Goal: Book appointment/travel/reservation

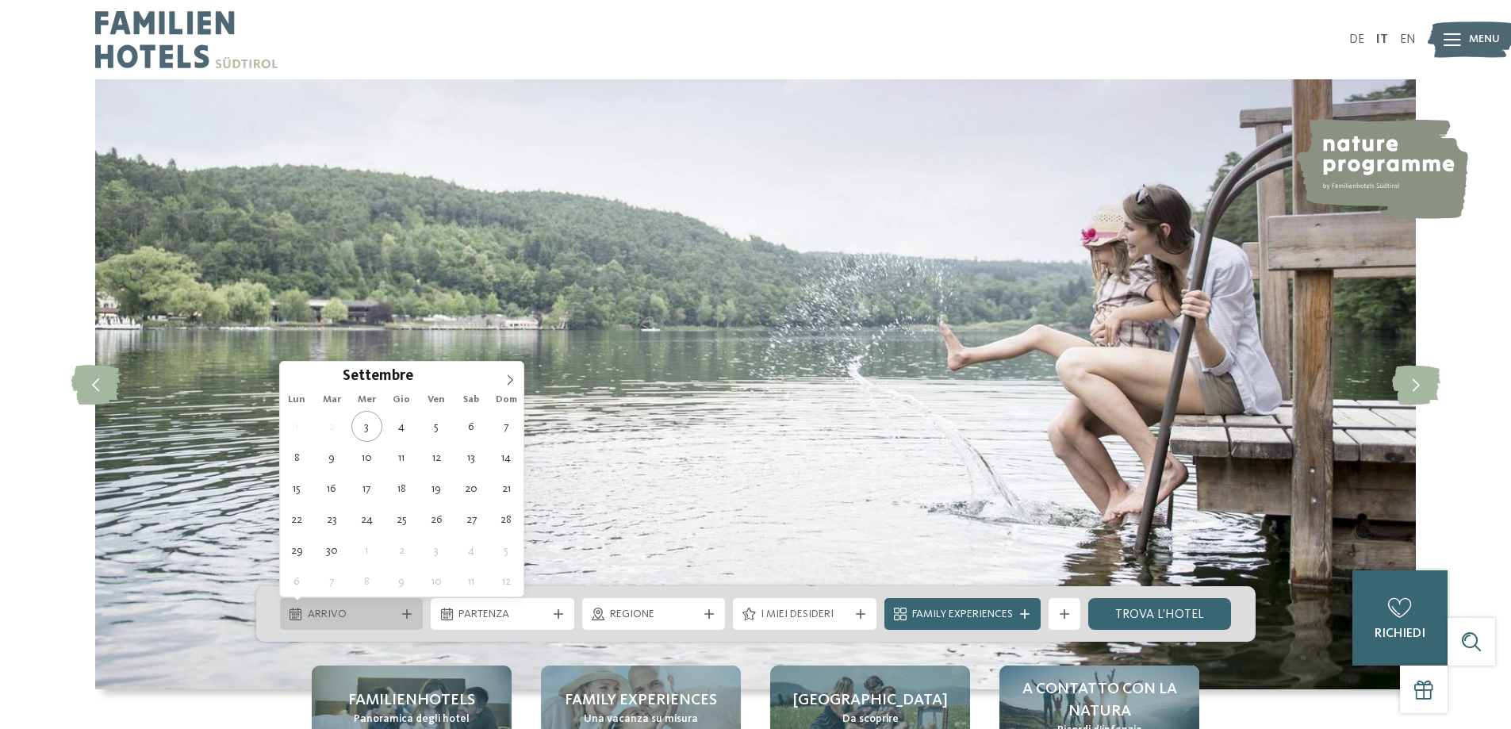
click at [385, 620] on span "Arrivo" at bounding box center [352, 615] width 88 height 16
click at [509, 381] on icon at bounding box center [509, 379] width 11 height 11
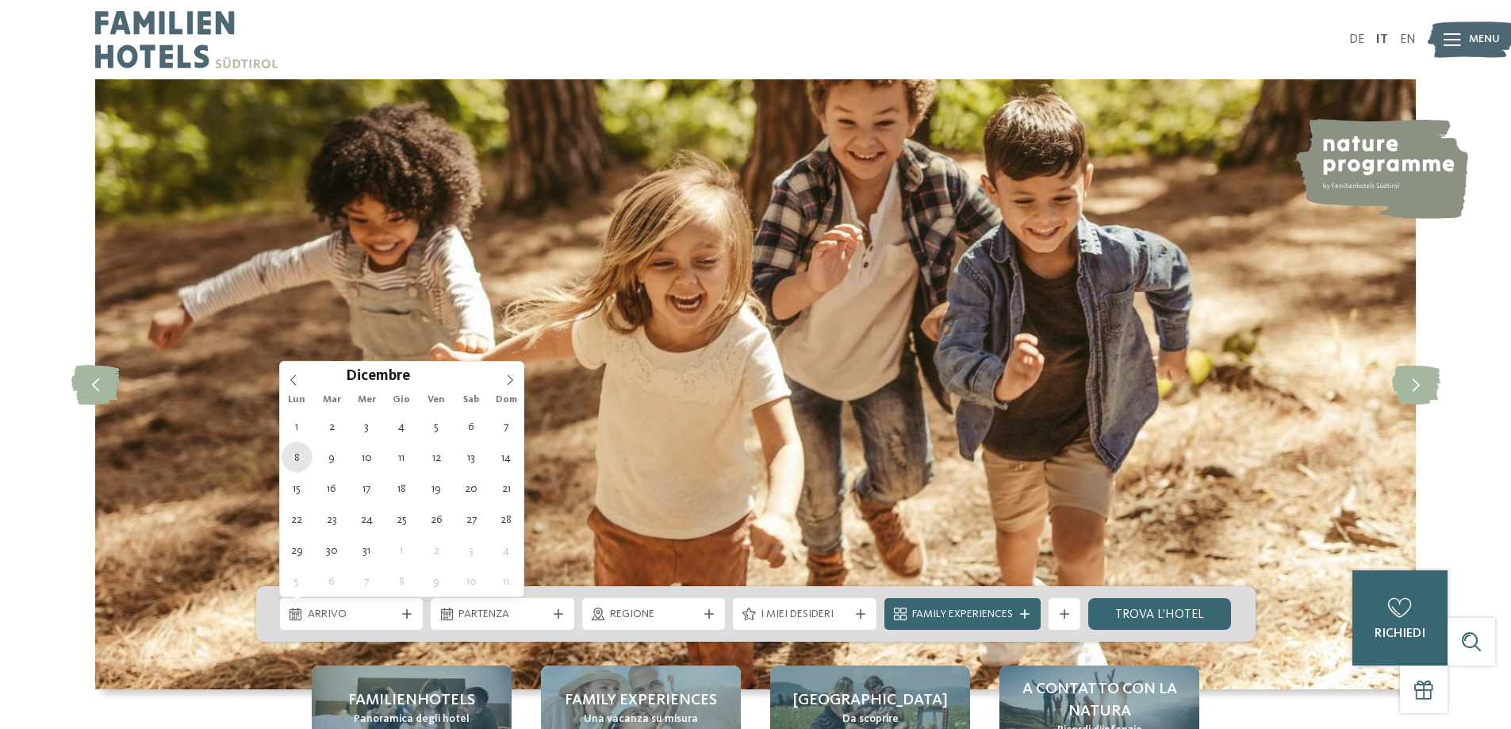
type div "08.12.2025"
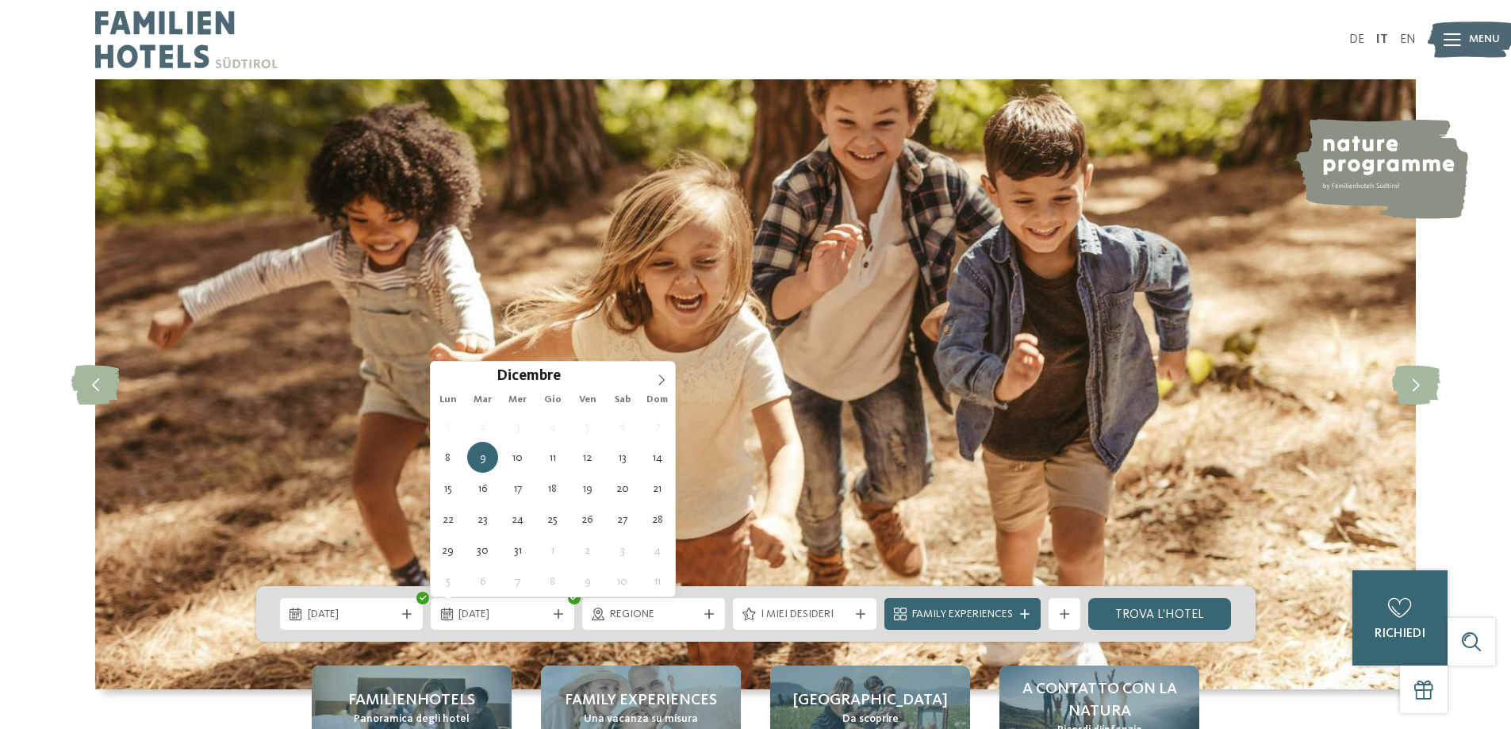
type div "09.12.2025"
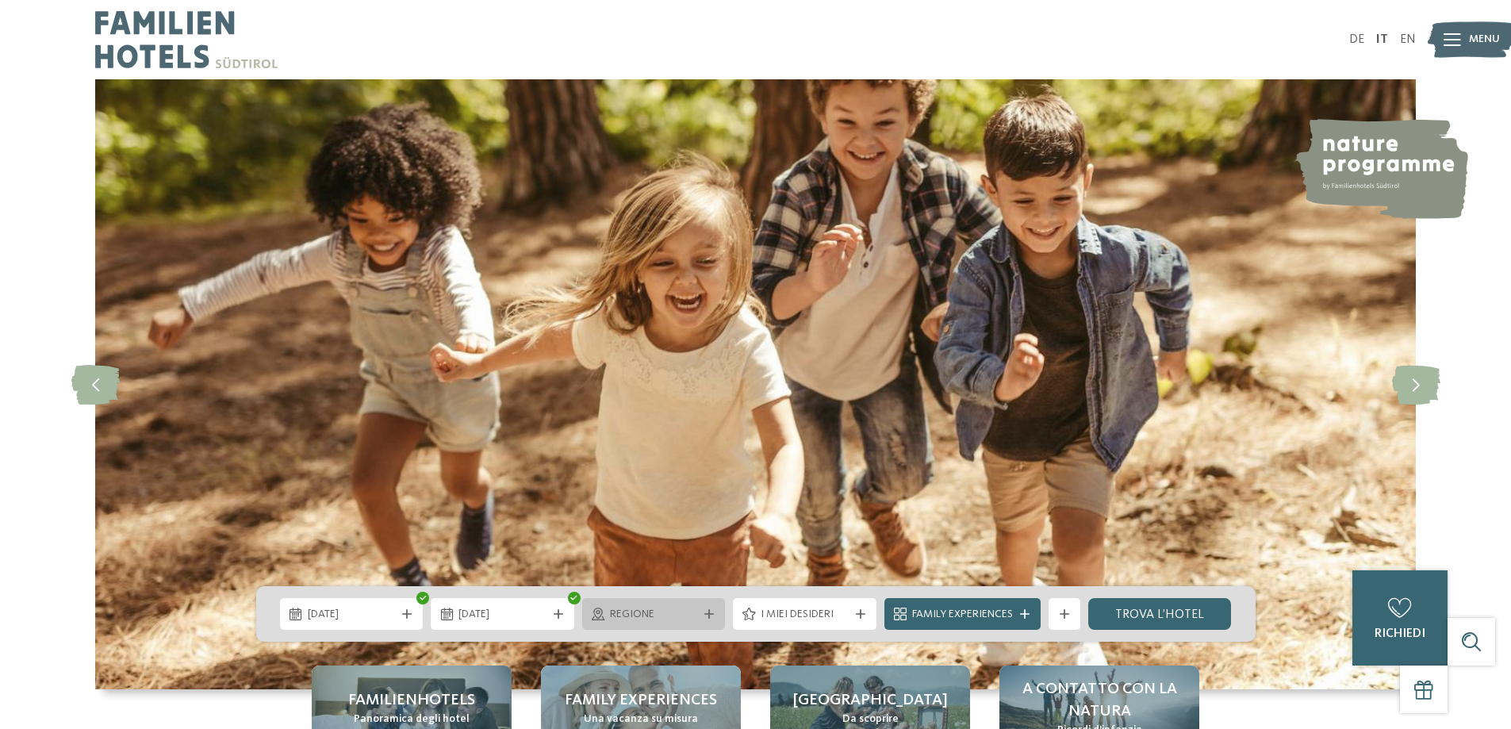
click at [708, 616] on icon at bounding box center [709, 614] width 10 height 10
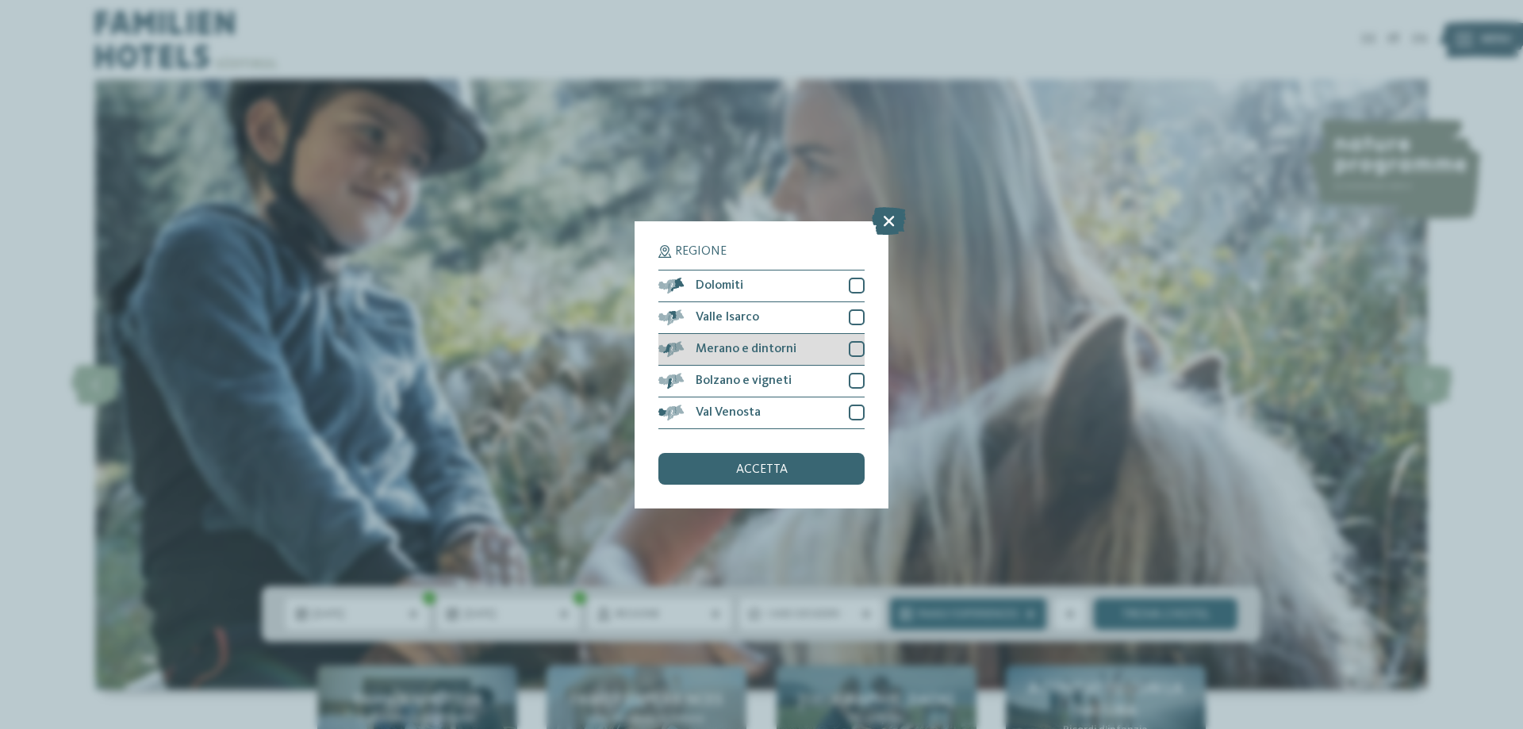
click at [856, 349] on div at bounding box center [857, 349] width 16 height 16
click at [855, 375] on div at bounding box center [857, 381] width 16 height 16
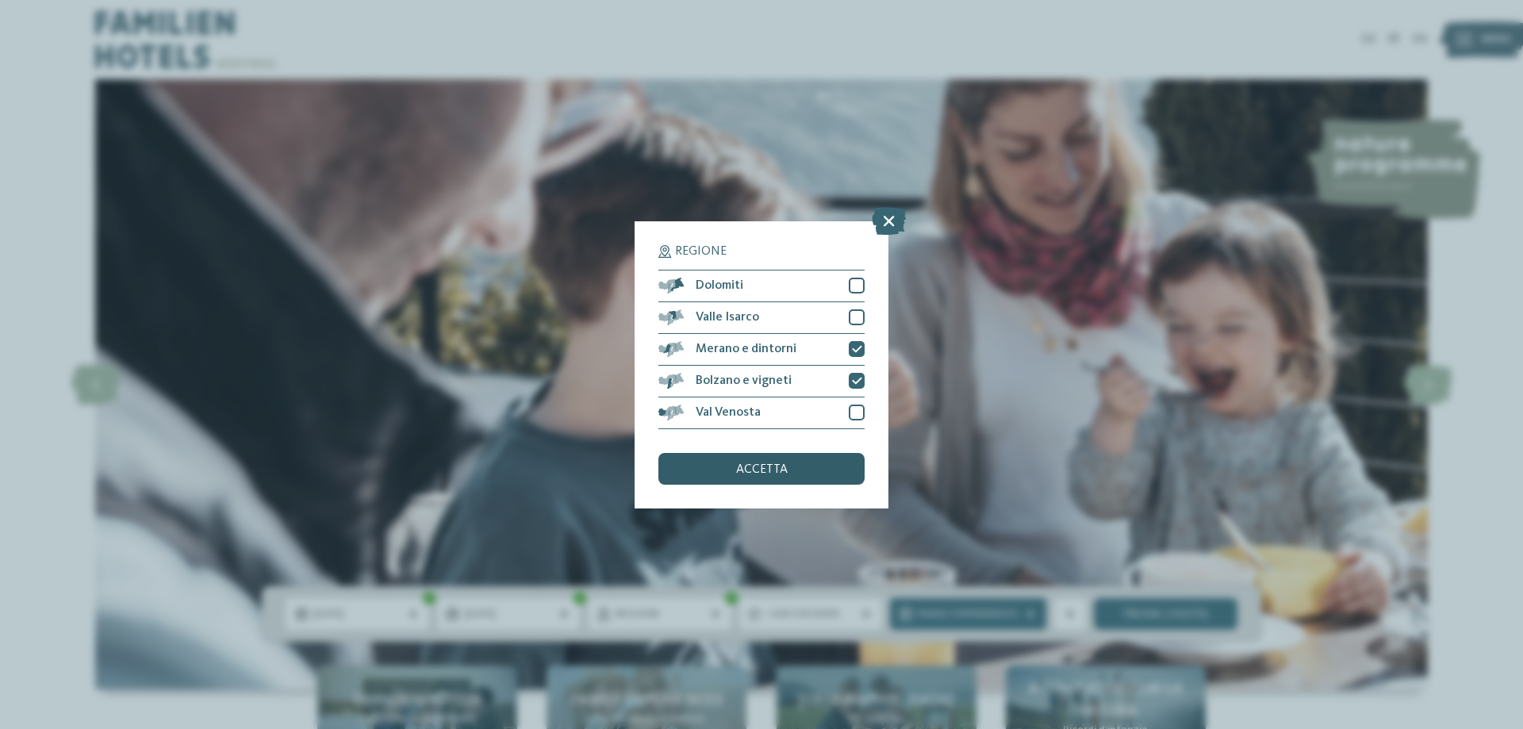
click at [835, 466] on div "accetta" at bounding box center [761, 469] width 206 height 32
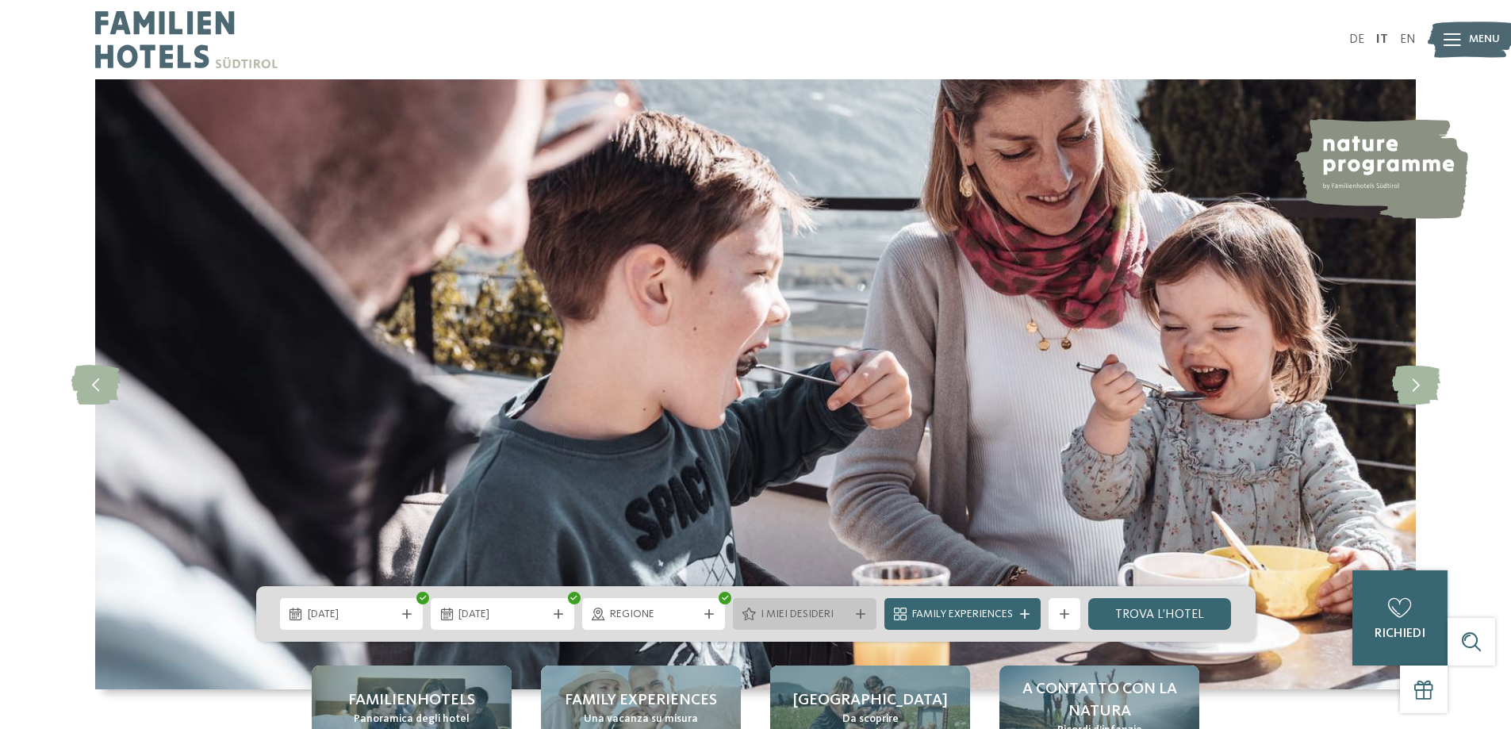
click at [824, 612] on span "I miei desideri" at bounding box center [805, 615] width 88 height 16
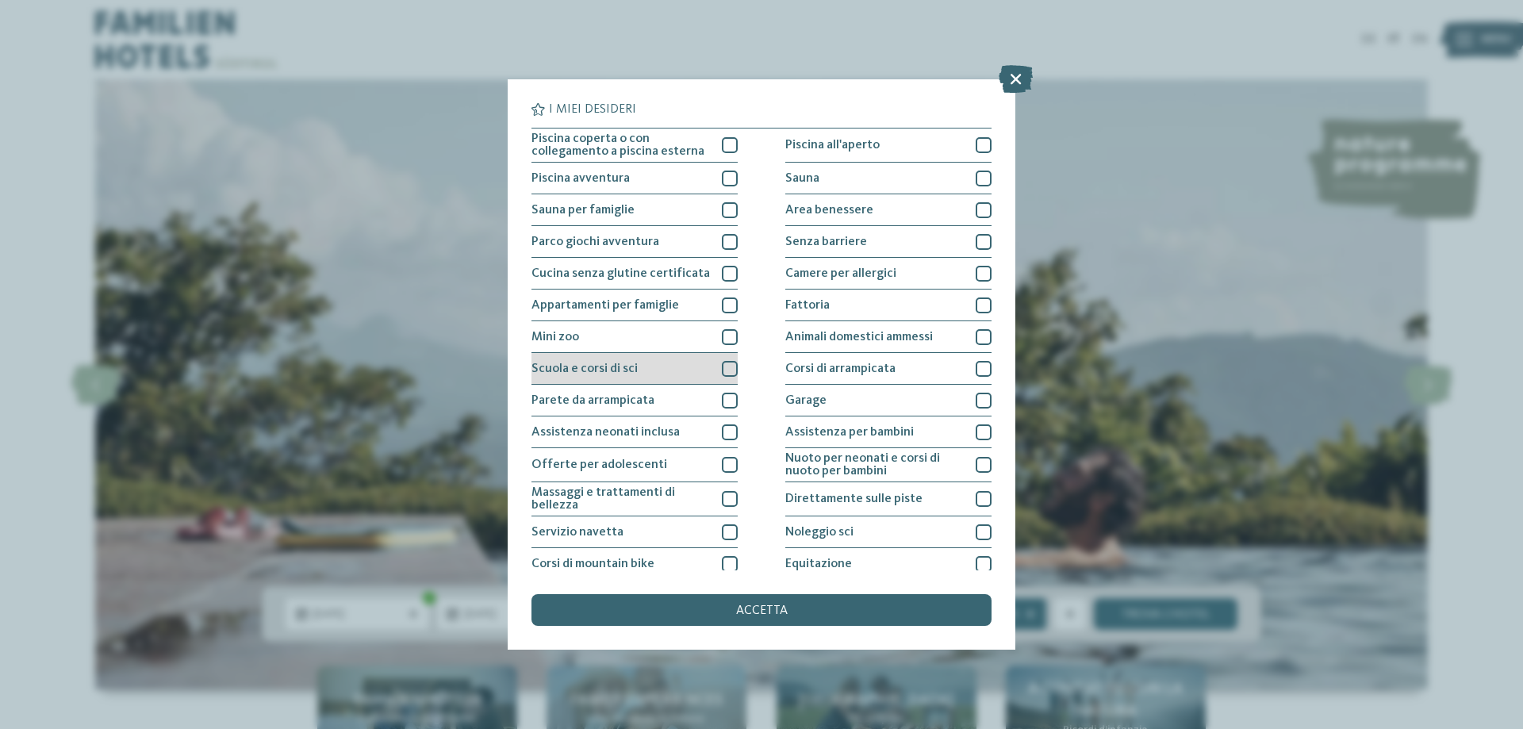
click at [722, 367] on div at bounding box center [730, 369] width 16 height 16
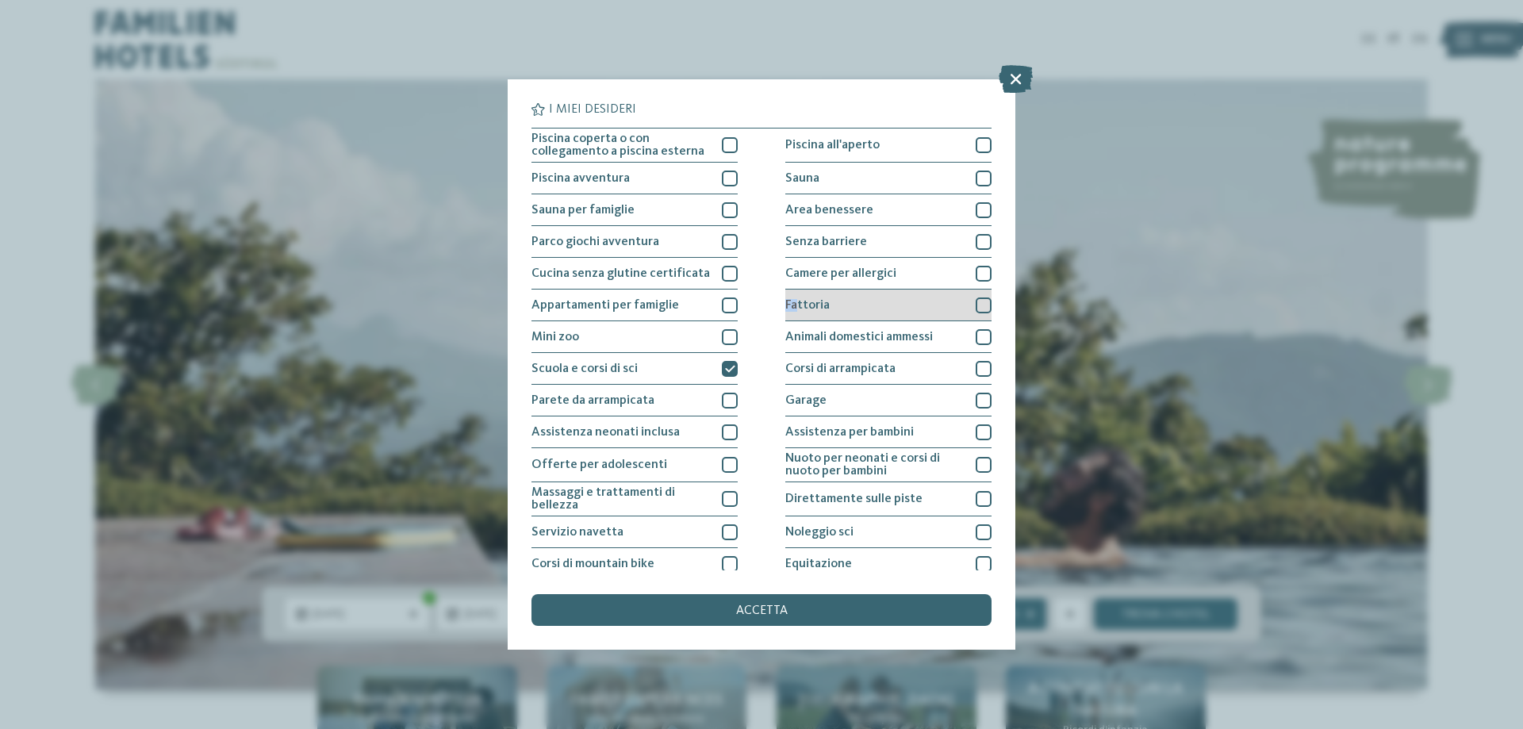
drag, startPoint x: 722, startPoint y: 300, endPoint x: 799, endPoint y: 301, distance: 76.9
click at [798, 301] on div "Piscina coperta o con collegamento a piscina esterna Piscina all'aperto Piscina…" at bounding box center [761, 401] width 460 height 547
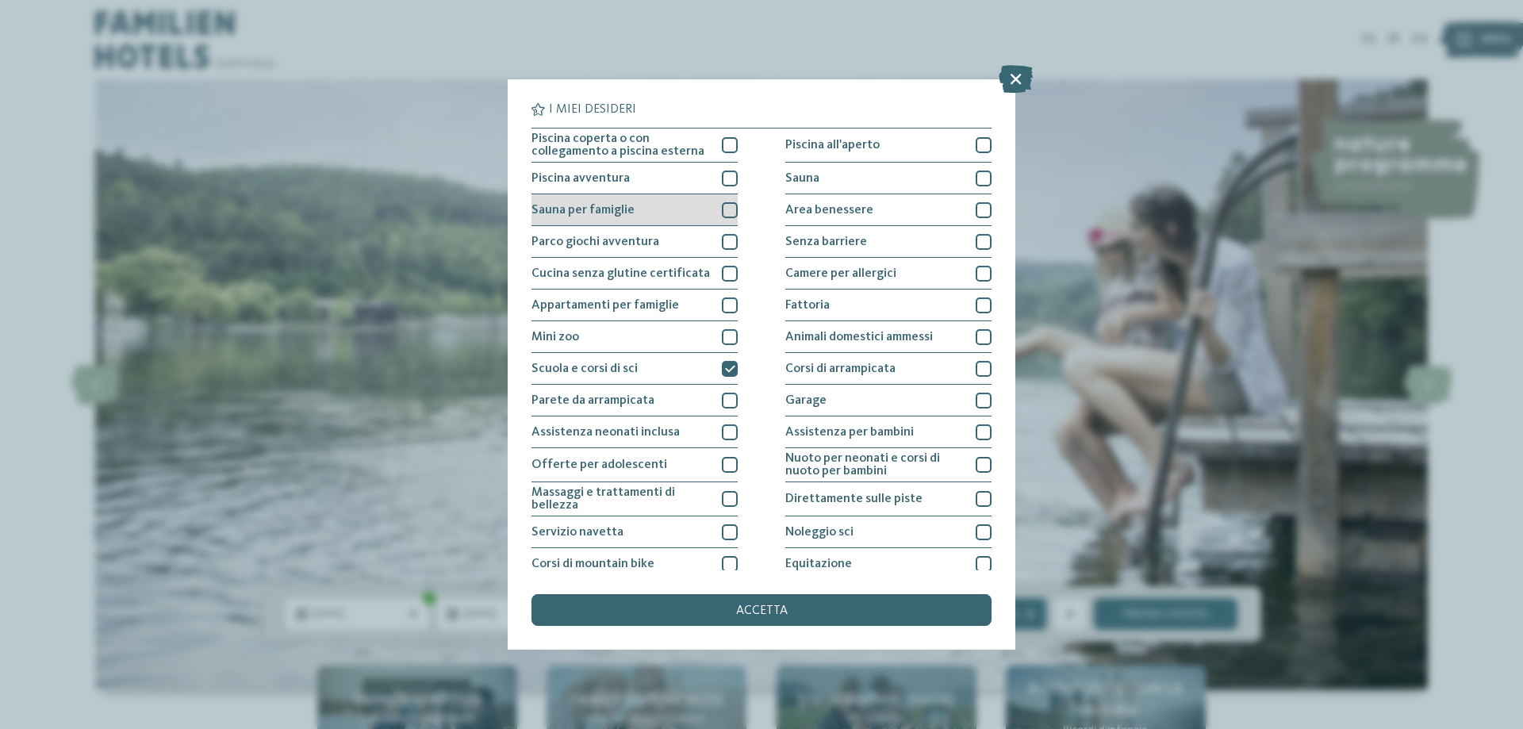
click at [726, 210] on div at bounding box center [730, 210] width 16 height 16
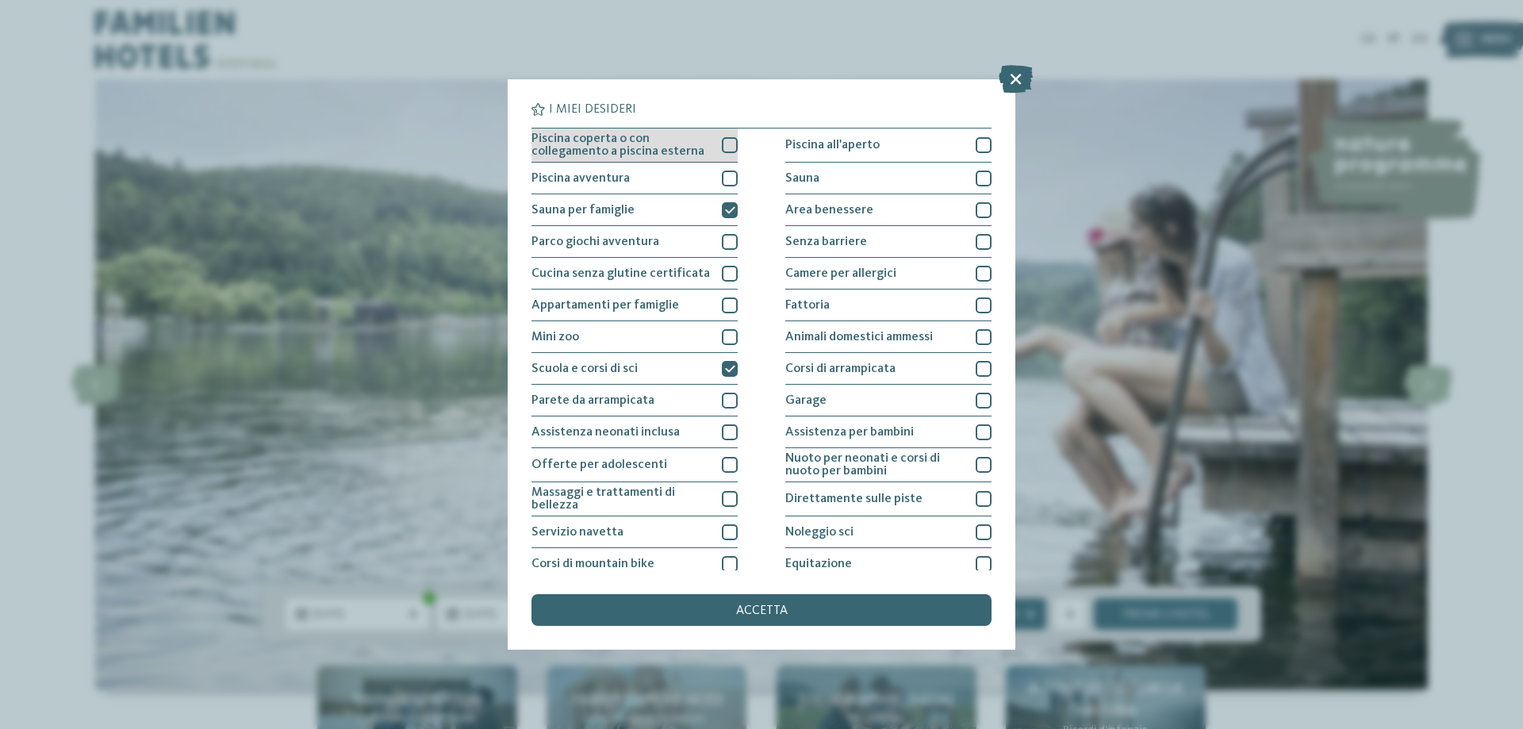
click at [722, 144] on div at bounding box center [730, 145] width 16 height 16
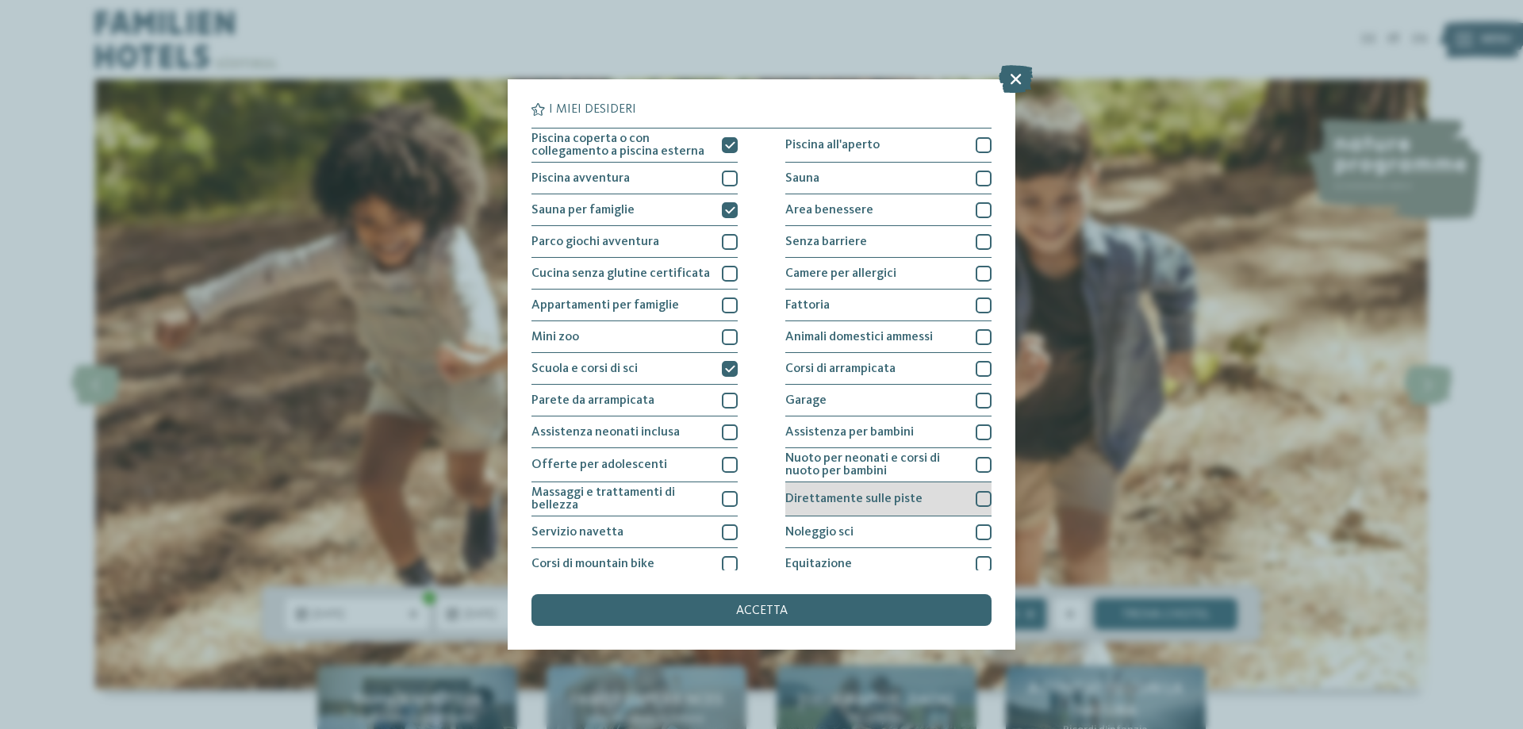
scroll to position [79, 0]
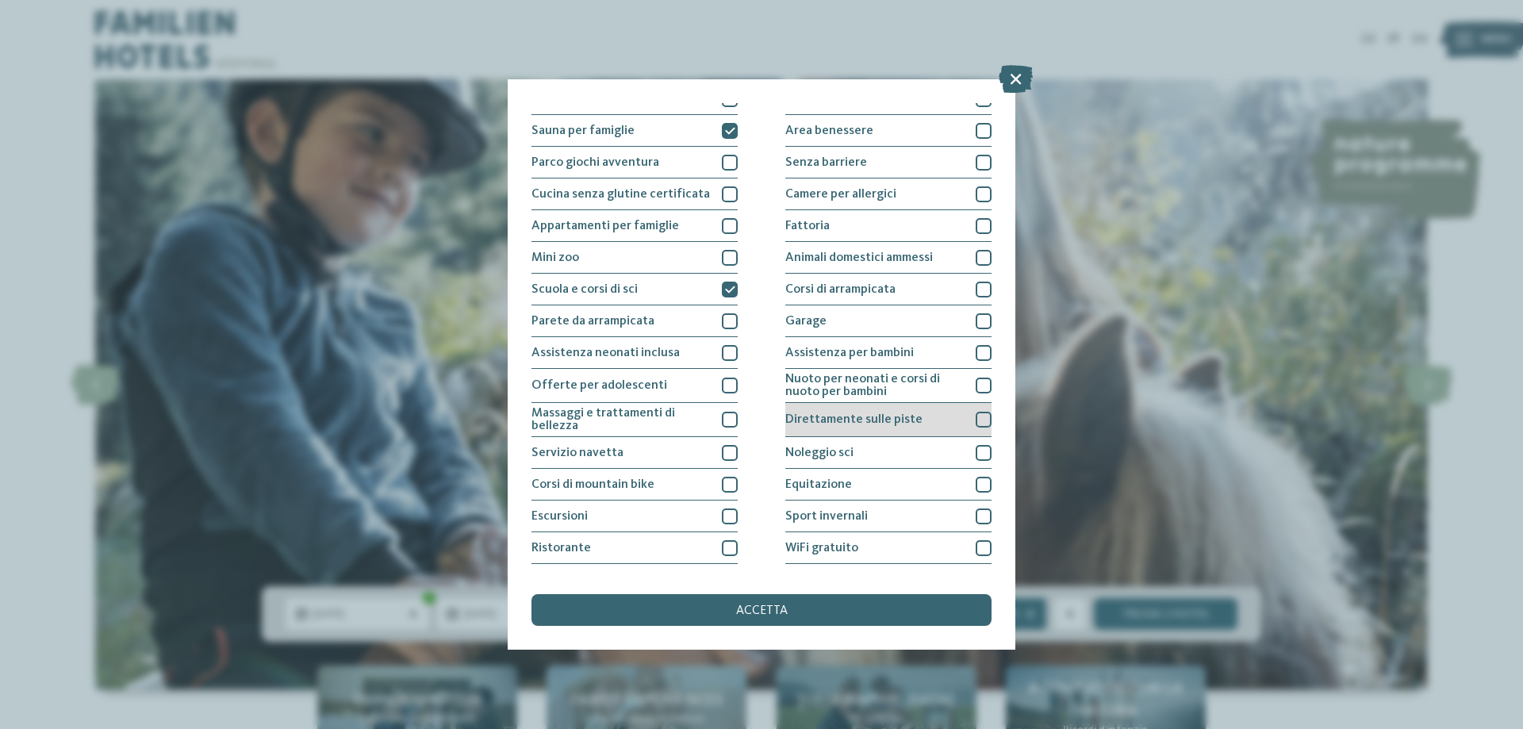
click at [975, 423] on div at bounding box center [983, 420] width 16 height 16
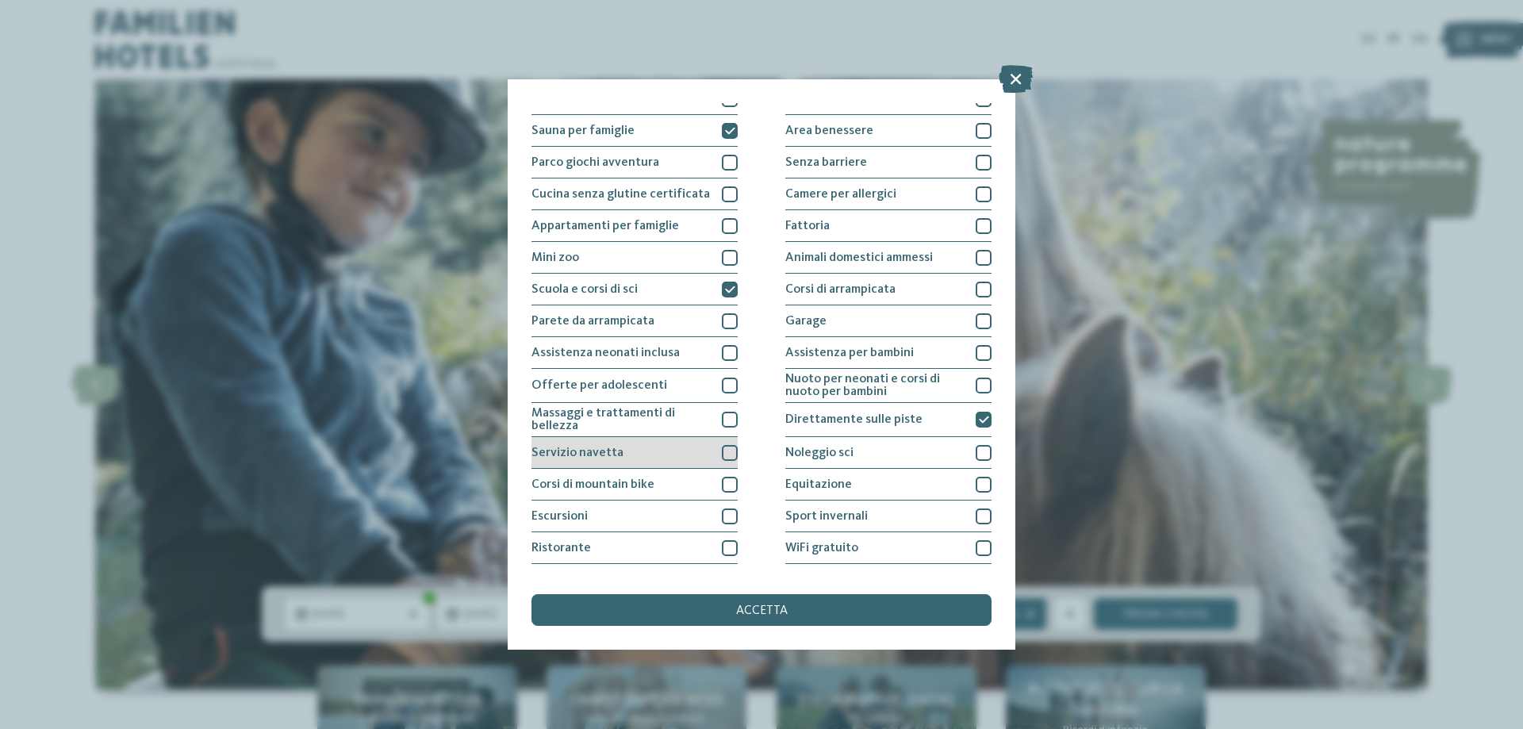
click at [722, 454] on div at bounding box center [730, 453] width 16 height 16
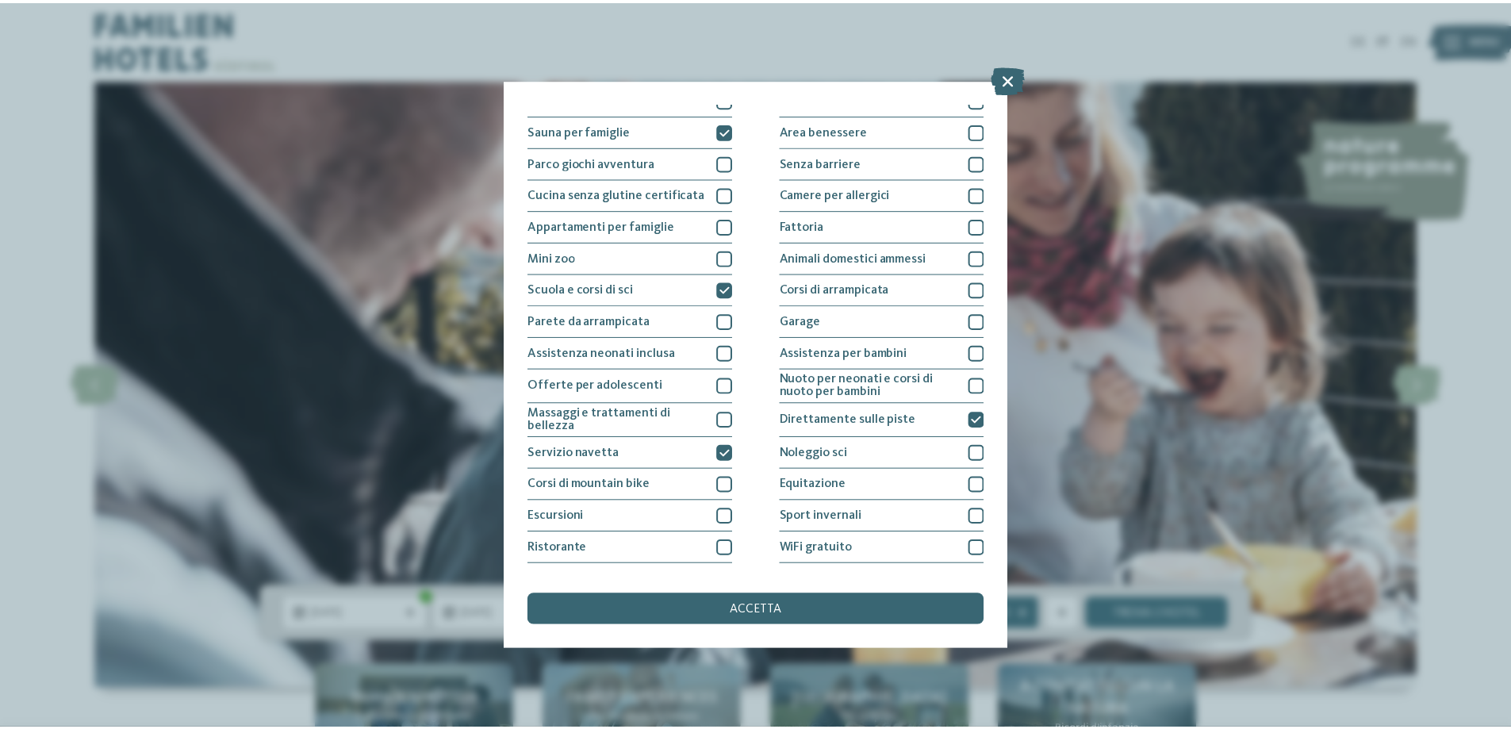
scroll to position [105, 0]
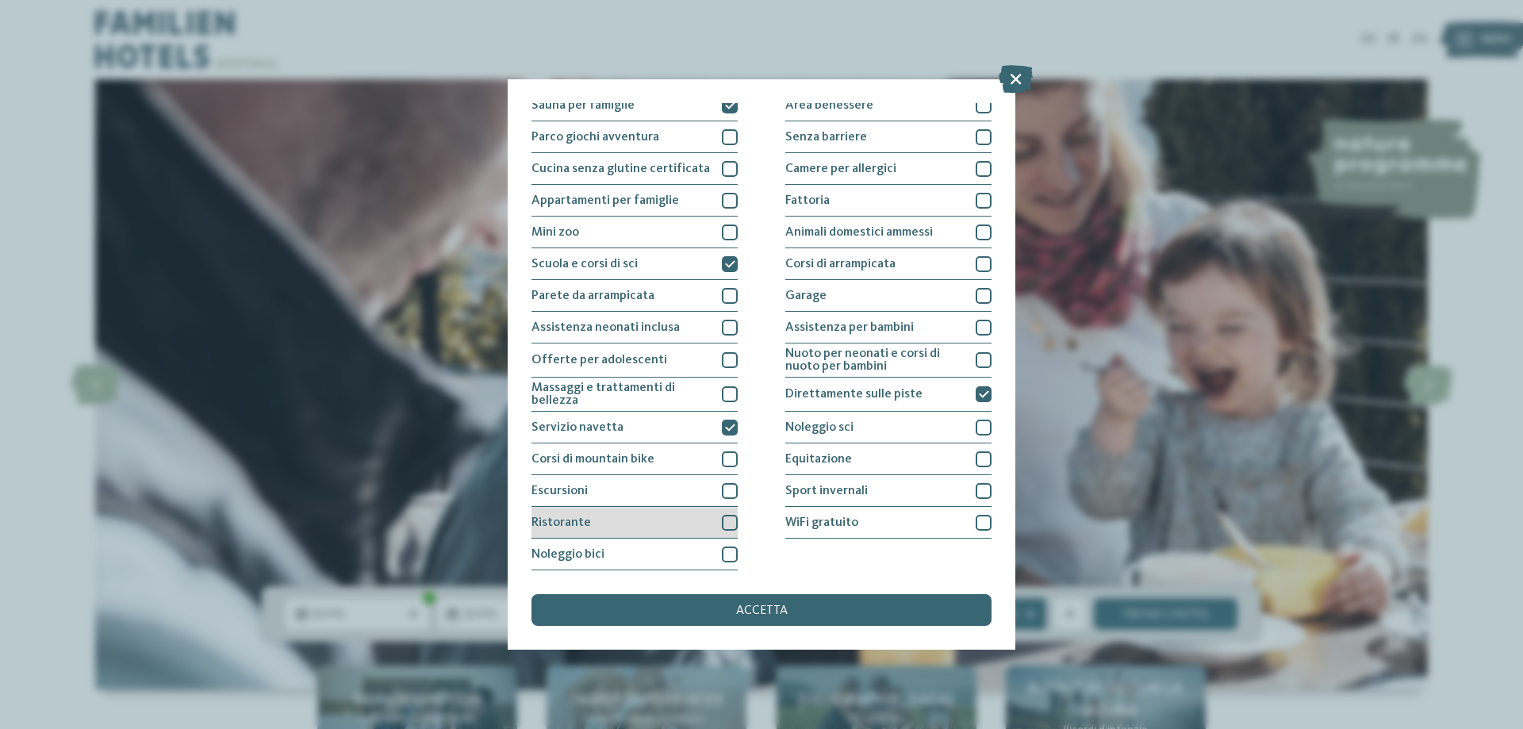
click at [722, 519] on div at bounding box center [730, 523] width 16 height 16
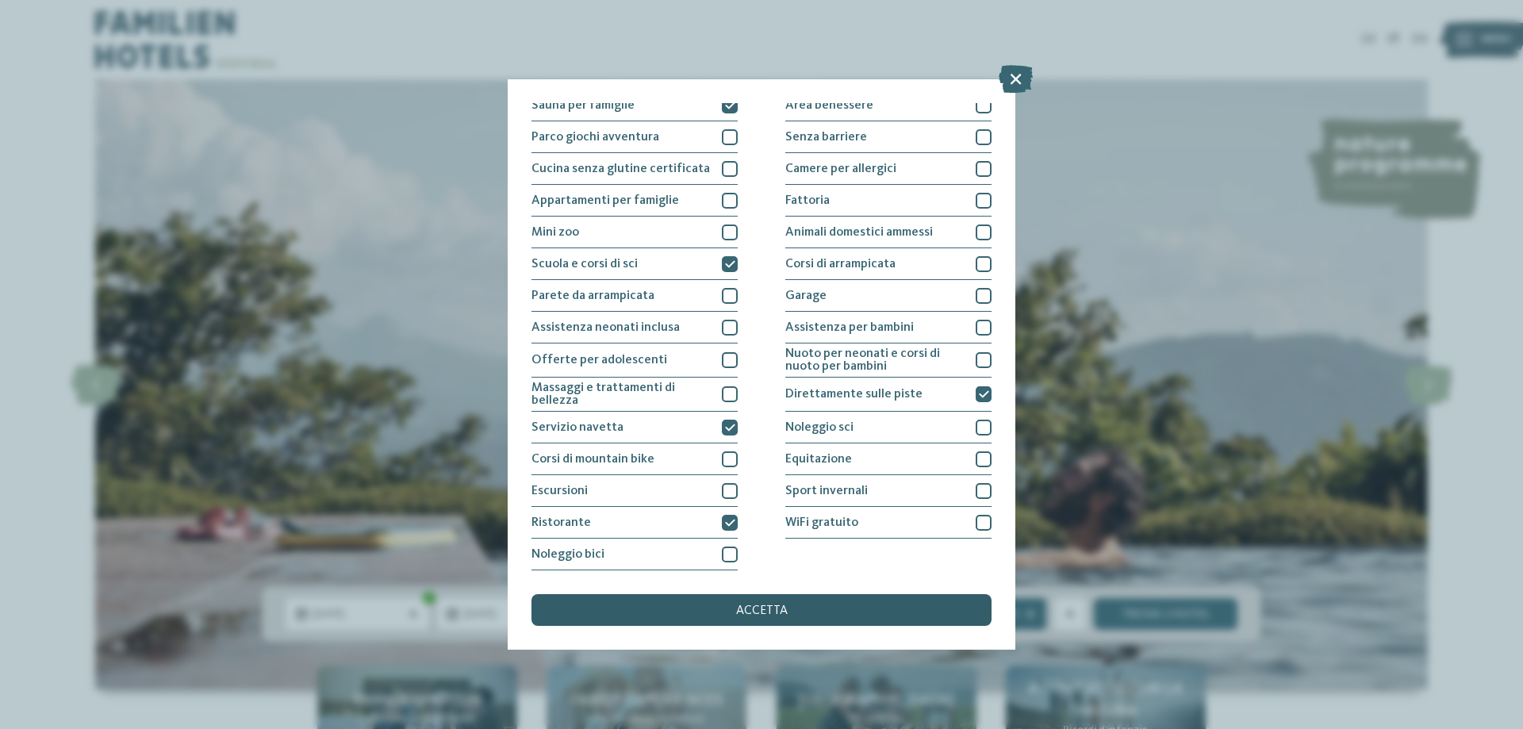
click at [773, 613] on span "accetta" at bounding box center [762, 610] width 52 height 13
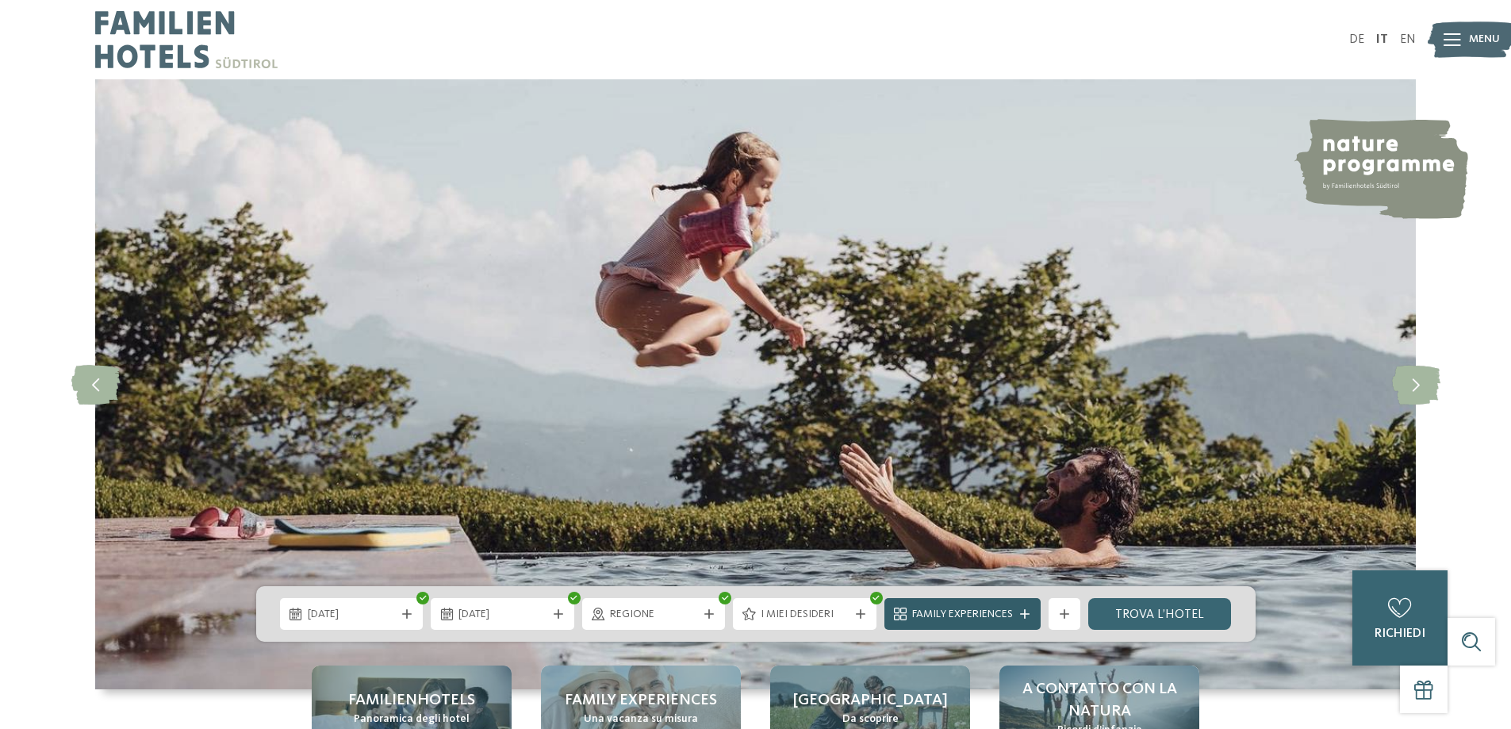
click at [1024, 615] on icon at bounding box center [1025, 614] width 10 height 10
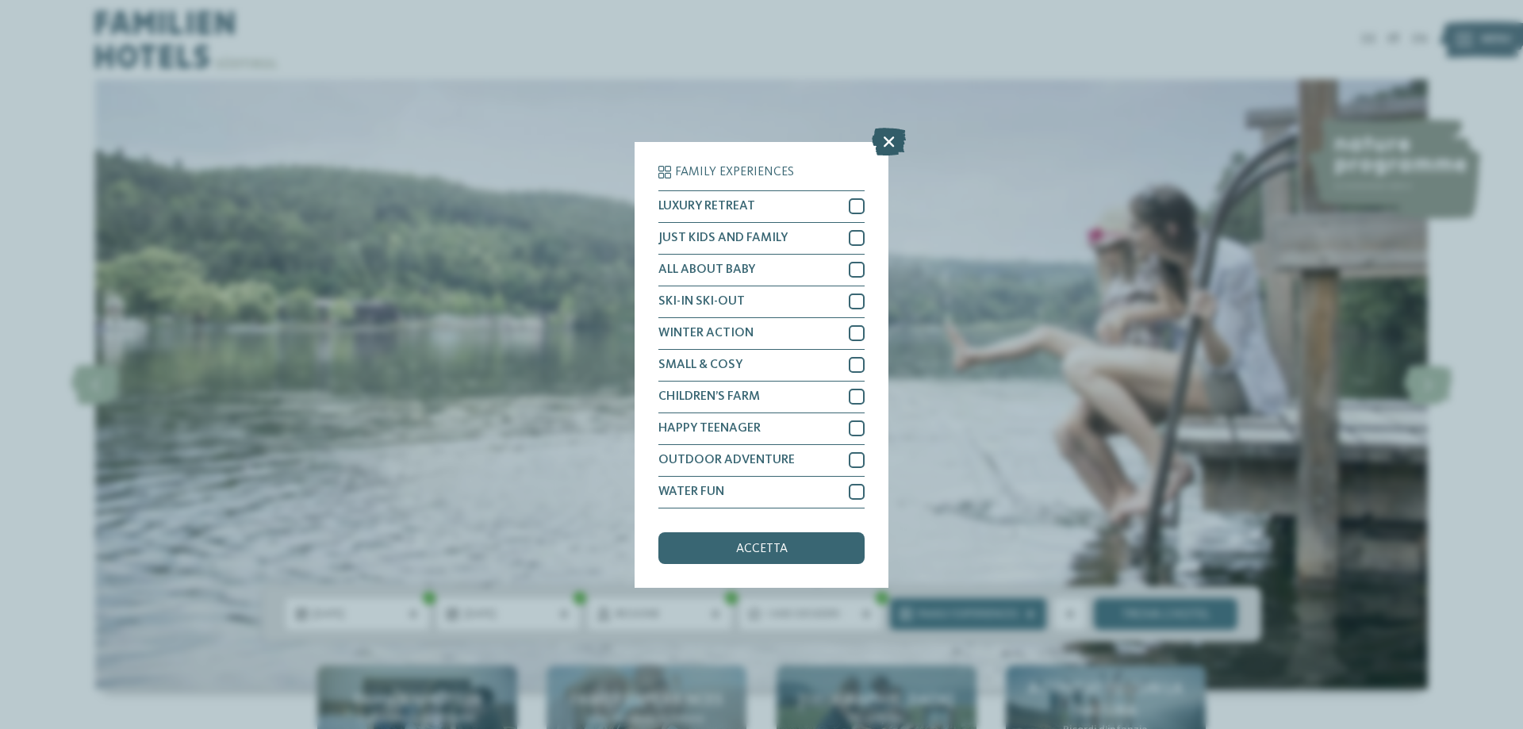
click at [885, 140] on icon at bounding box center [889, 141] width 34 height 28
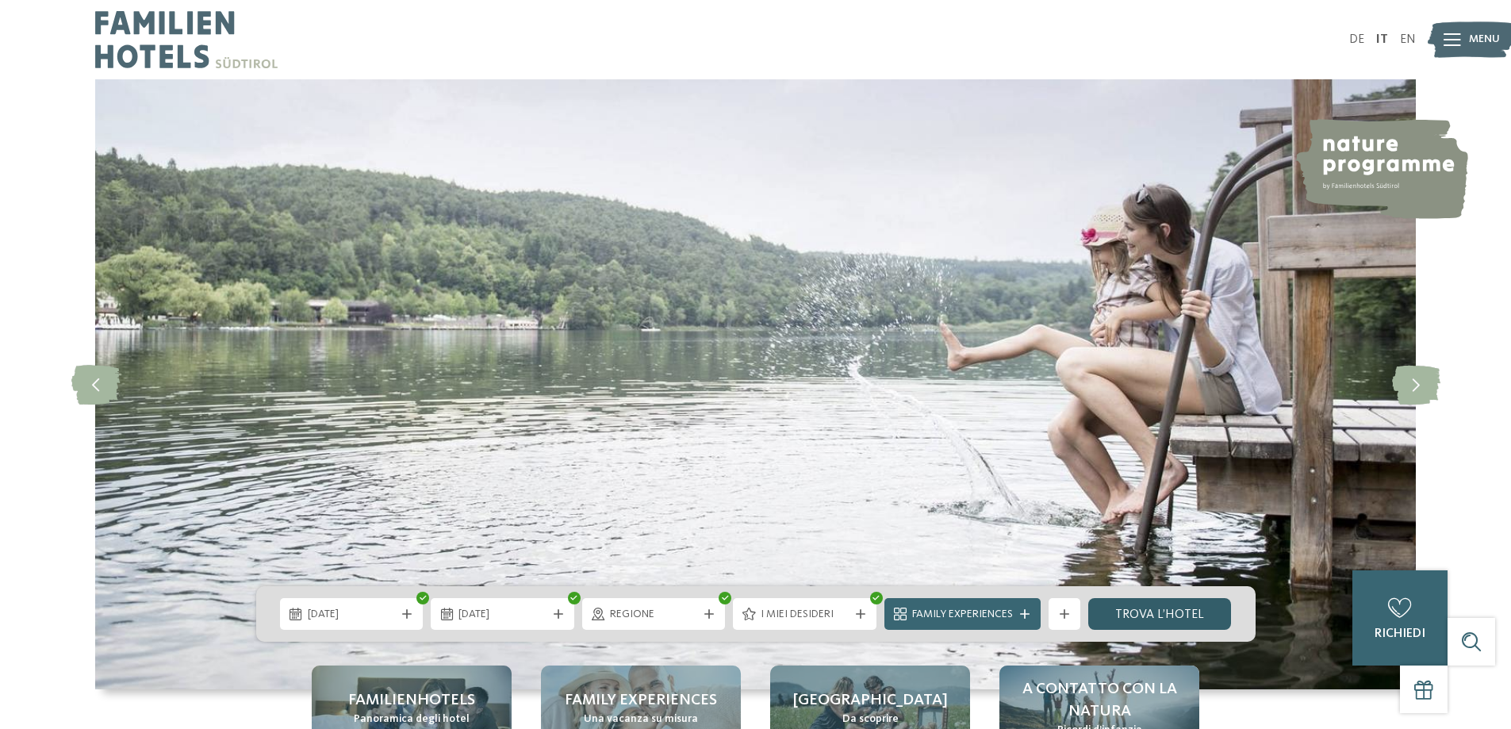
click at [1177, 615] on link "trova l’hotel" at bounding box center [1160, 614] width 144 height 32
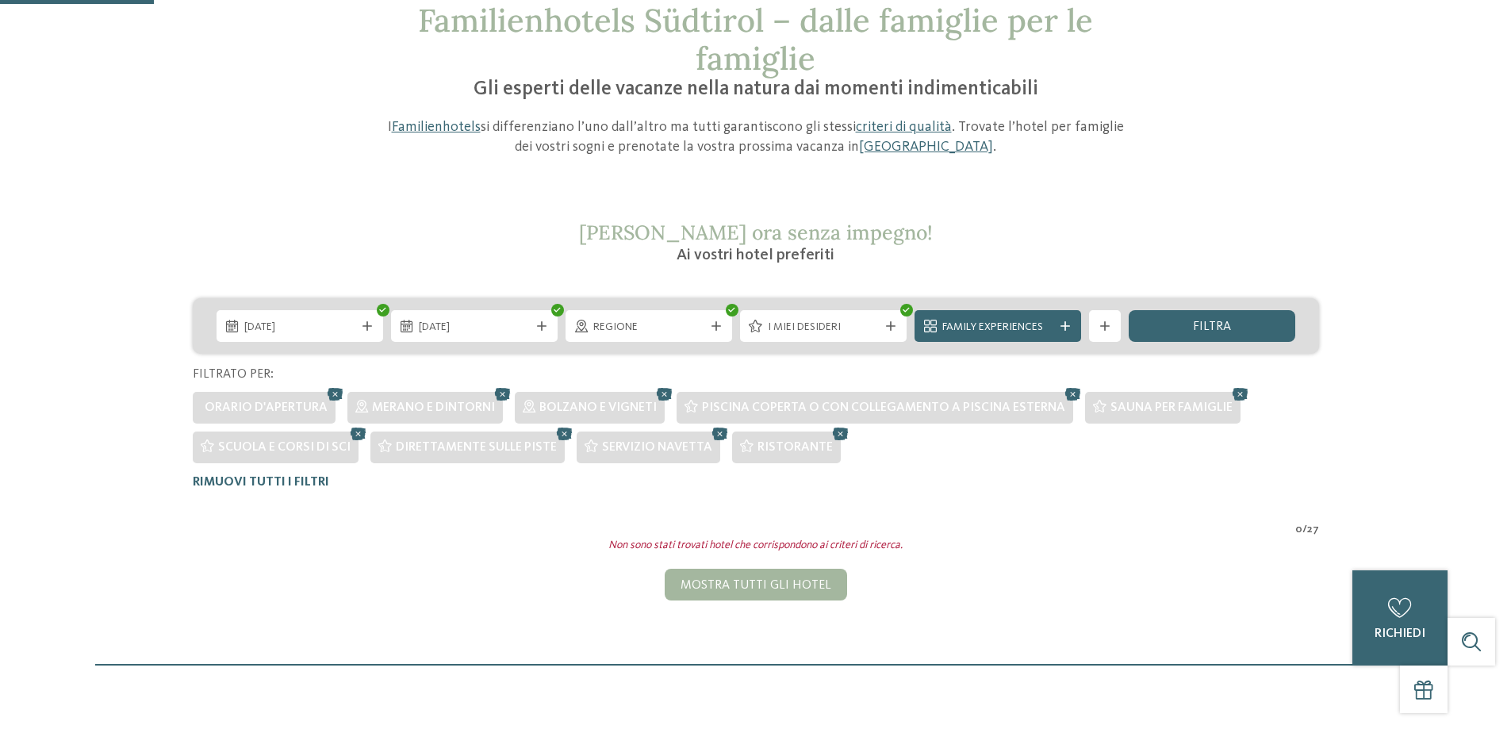
scroll to position [84, 0]
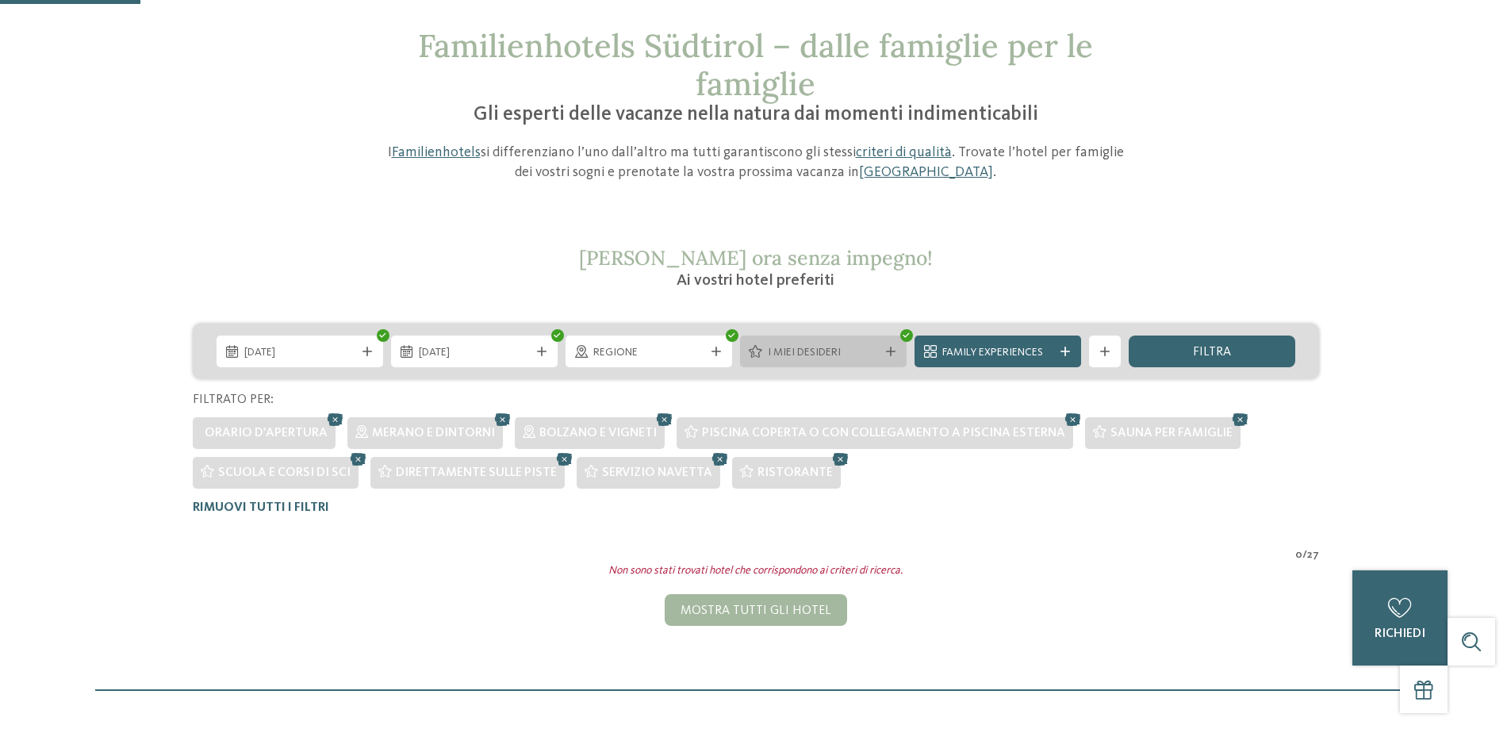
click at [848, 355] on span "I miei desideri" at bounding box center [823, 353] width 111 height 16
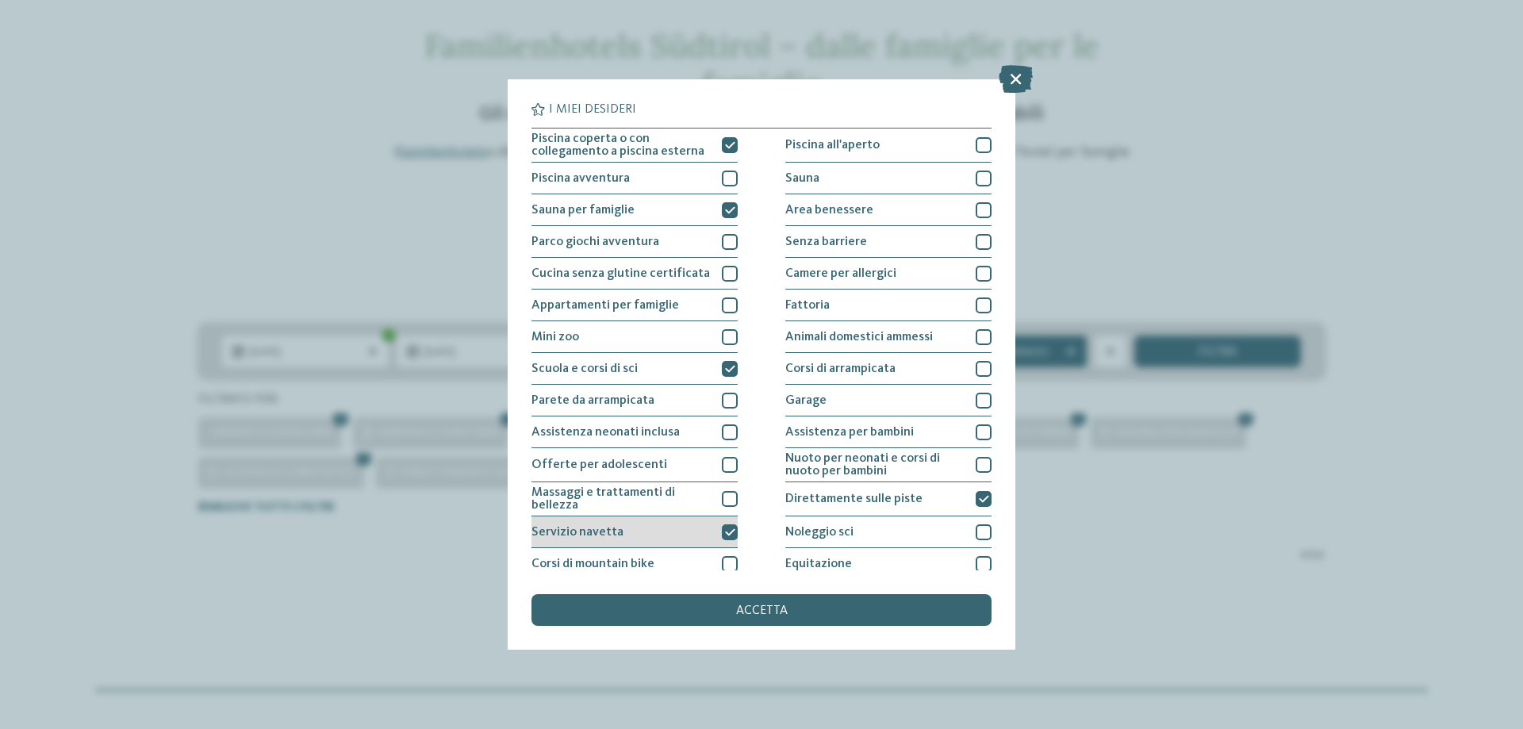
click at [725, 531] on icon at bounding box center [730, 532] width 10 height 10
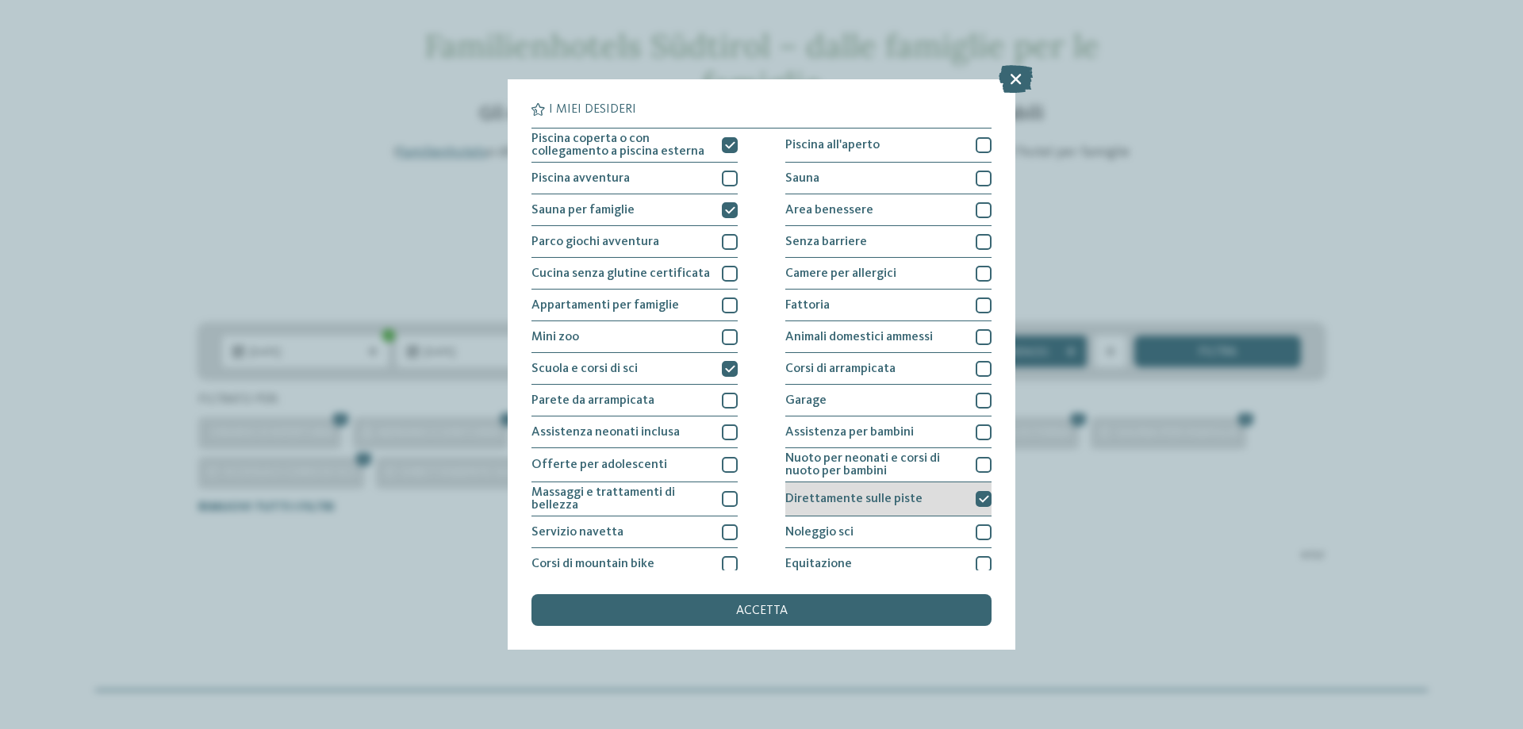
click at [975, 496] on div at bounding box center [983, 499] width 16 height 16
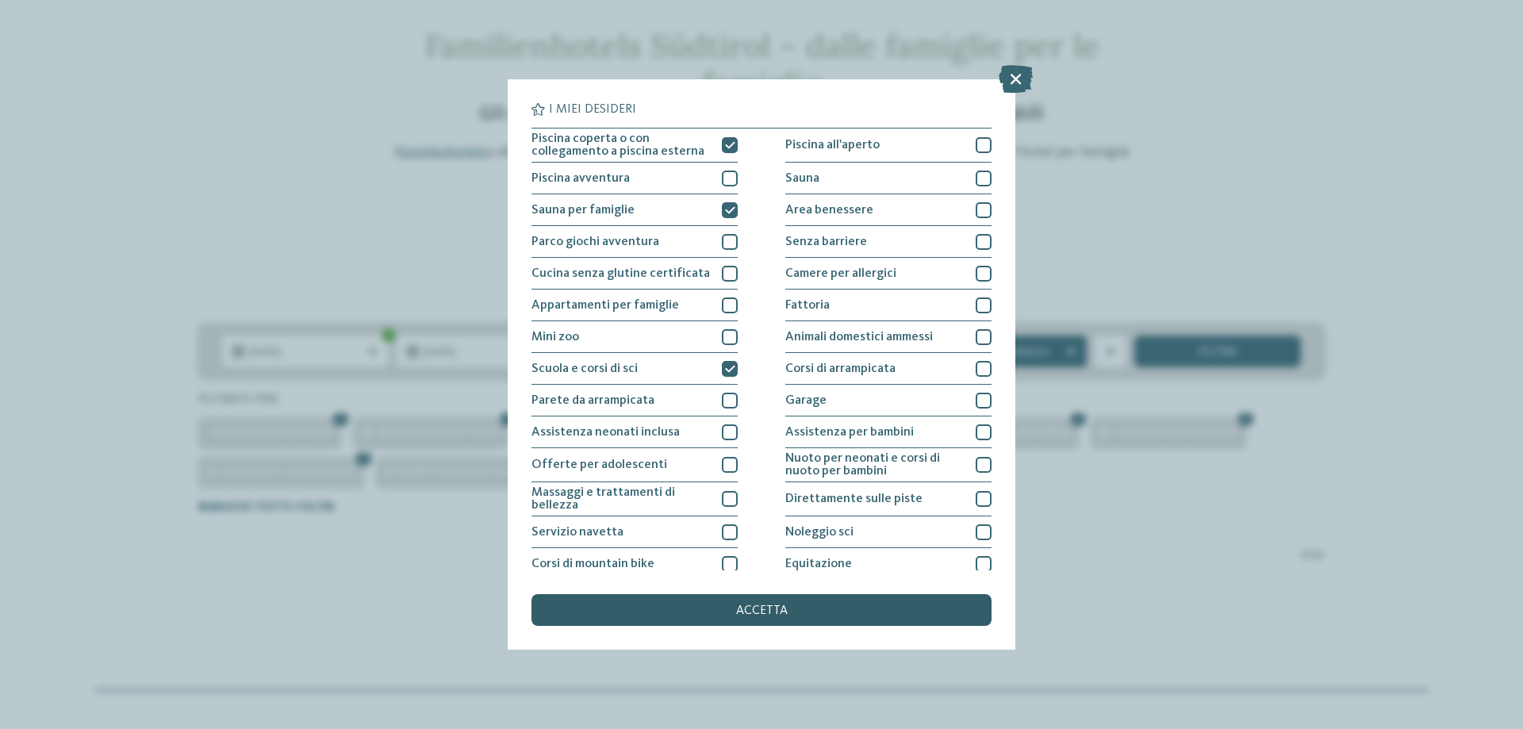
click at [922, 607] on div "accetta" at bounding box center [761, 610] width 460 height 32
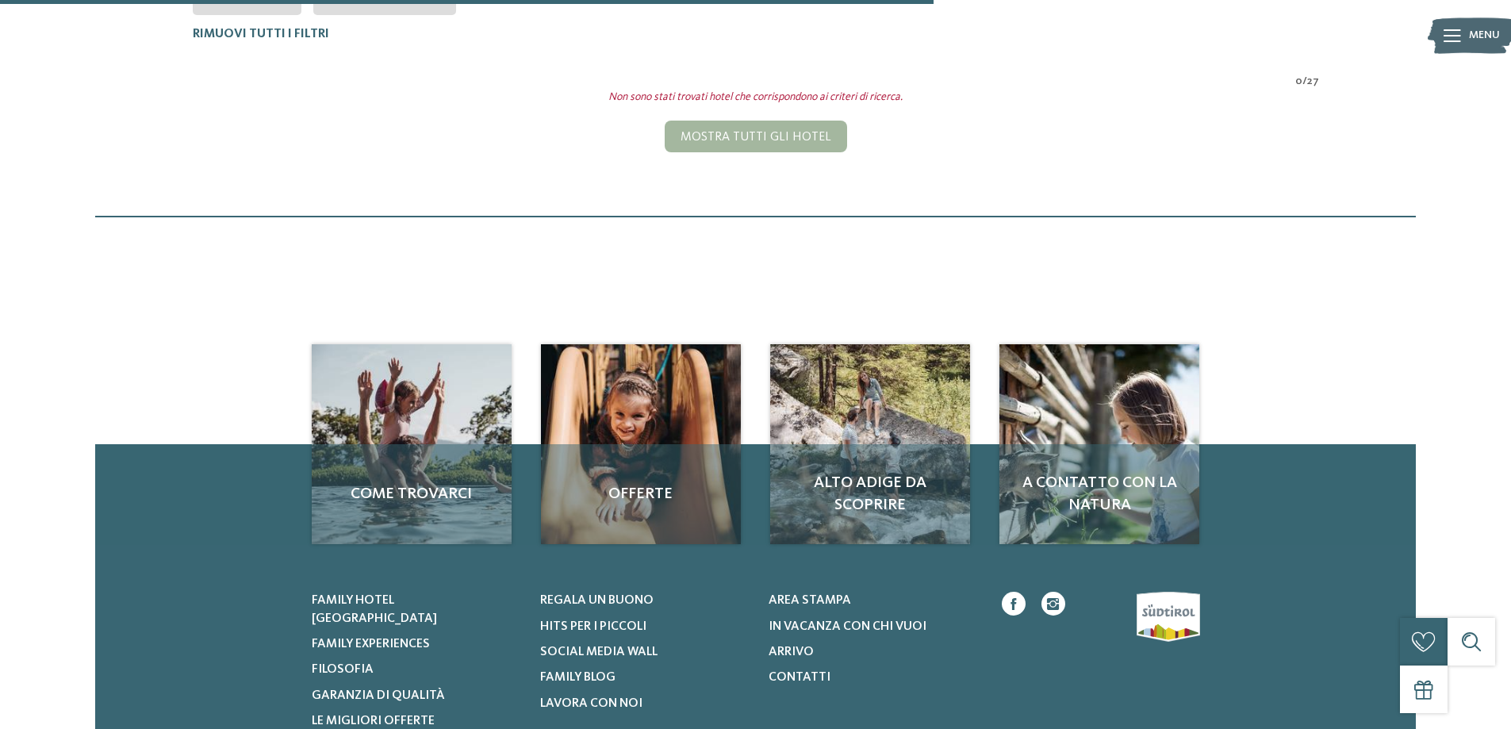
scroll to position [560, 0]
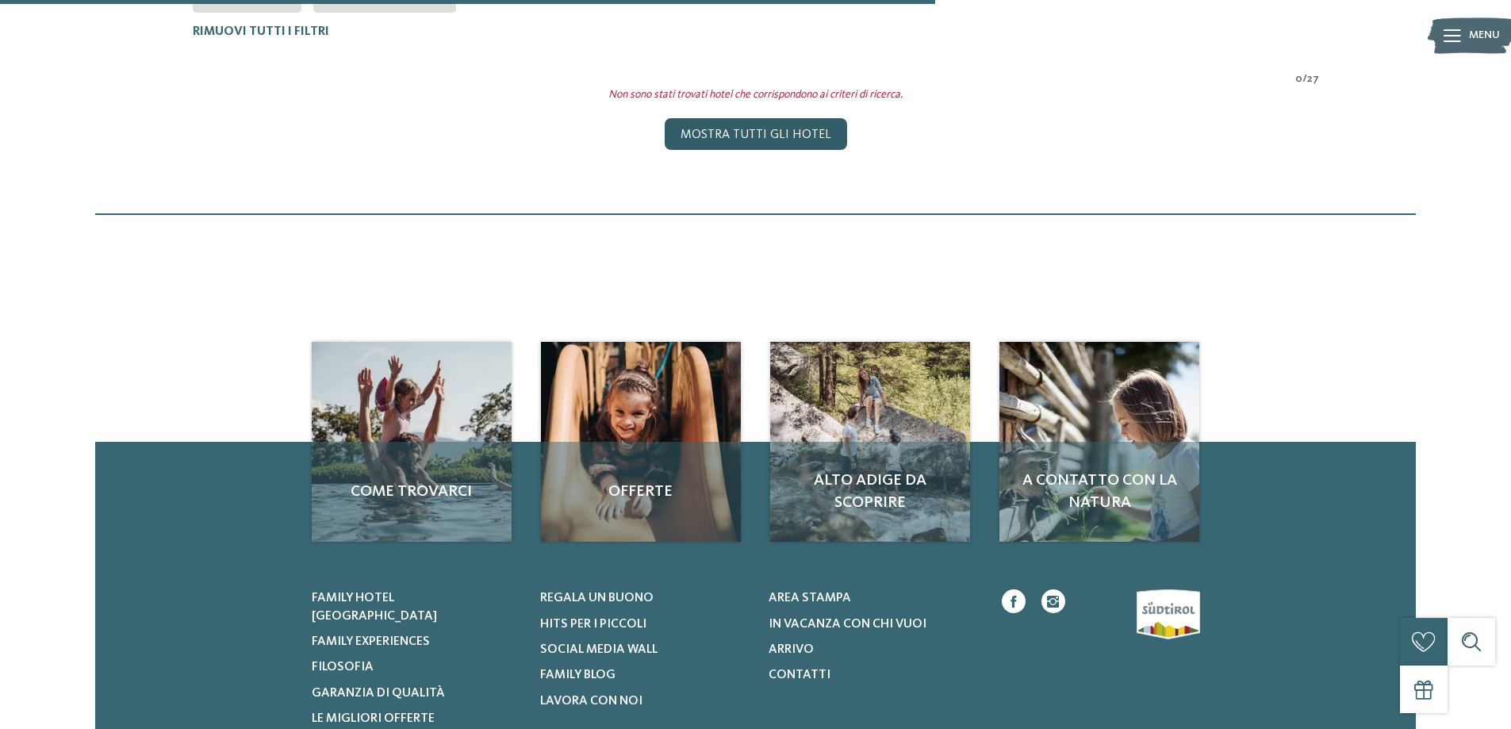
click at [794, 141] on div "Mostra tutti gli hotel" at bounding box center [756, 134] width 182 height 32
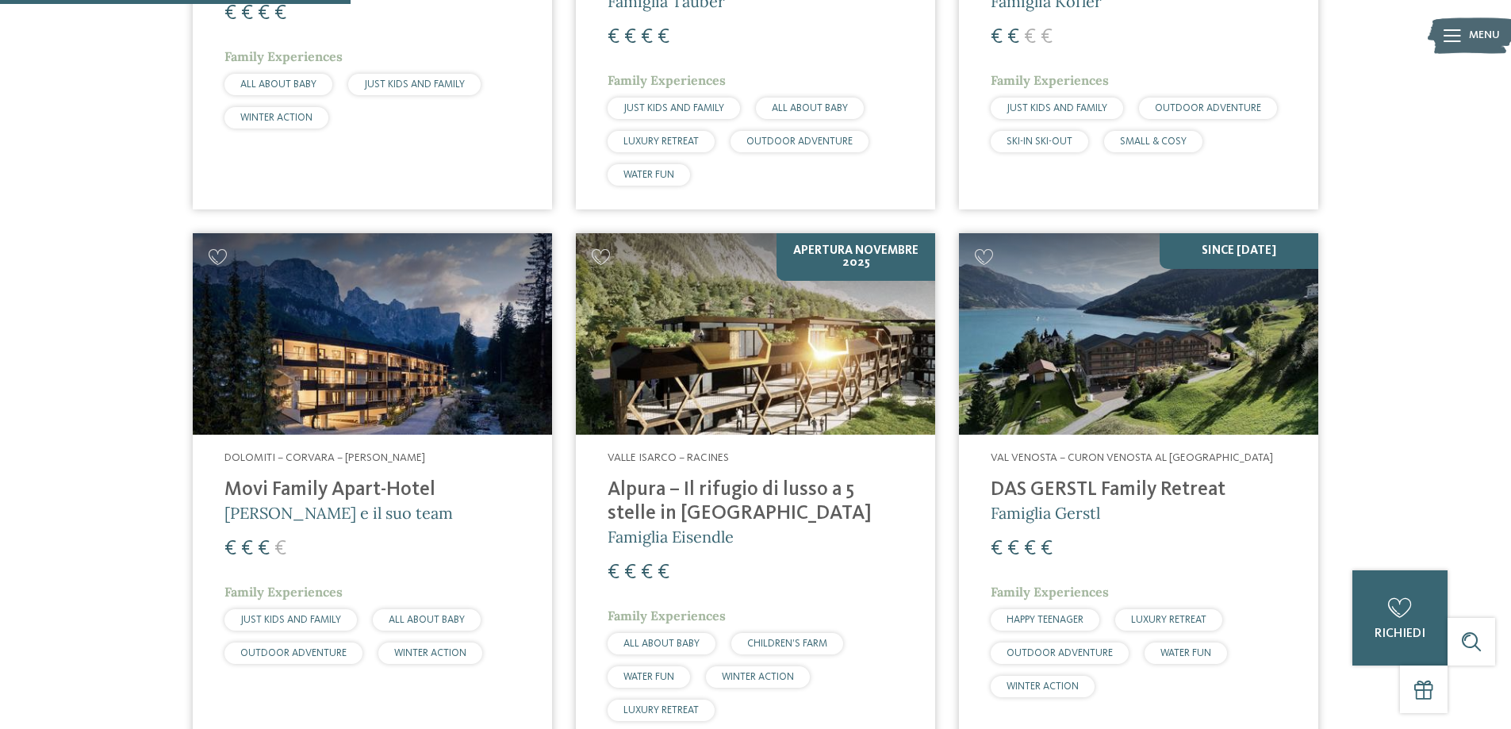
scroll to position [1375, 0]
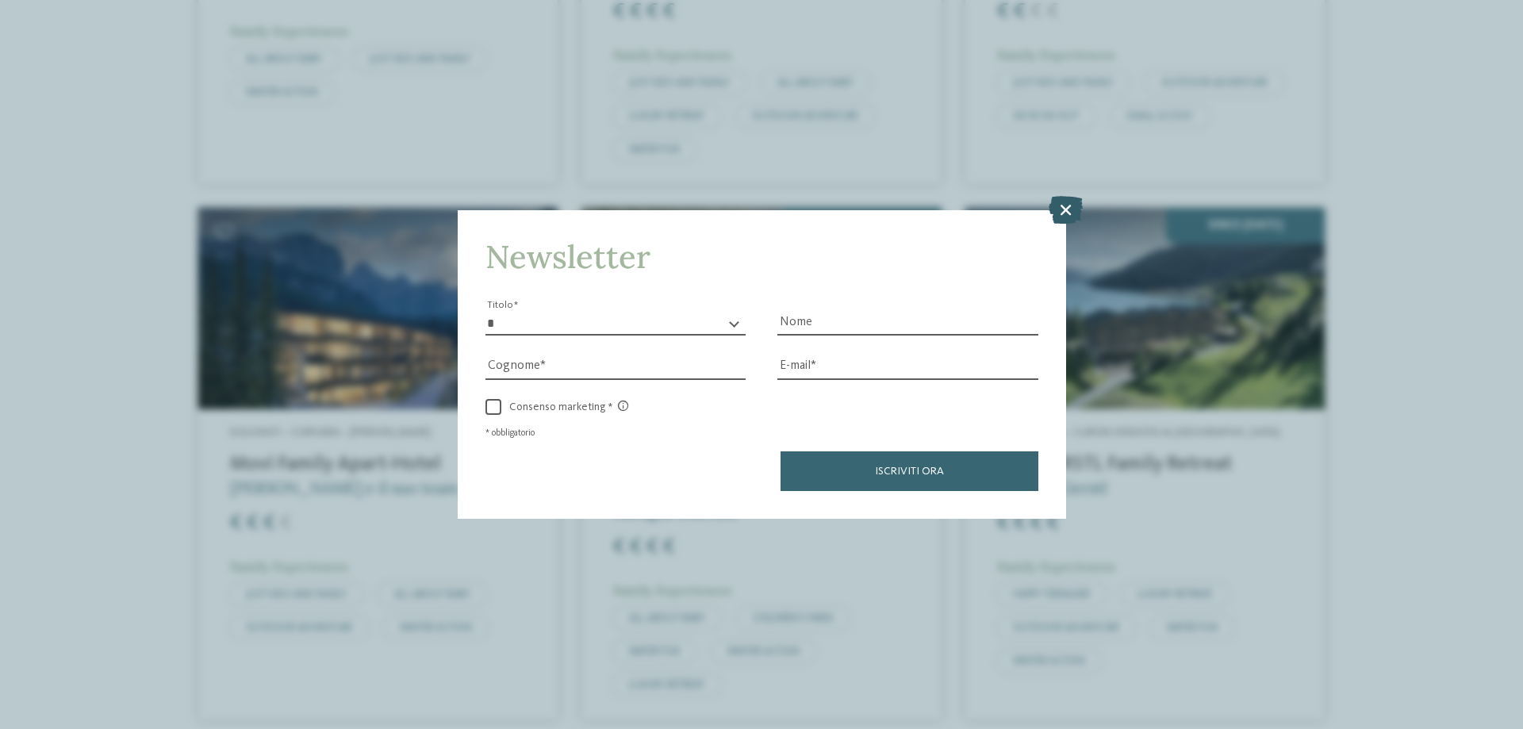
click at [1063, 209] on icon at bounding box center [1065, 210] width 34 height 28
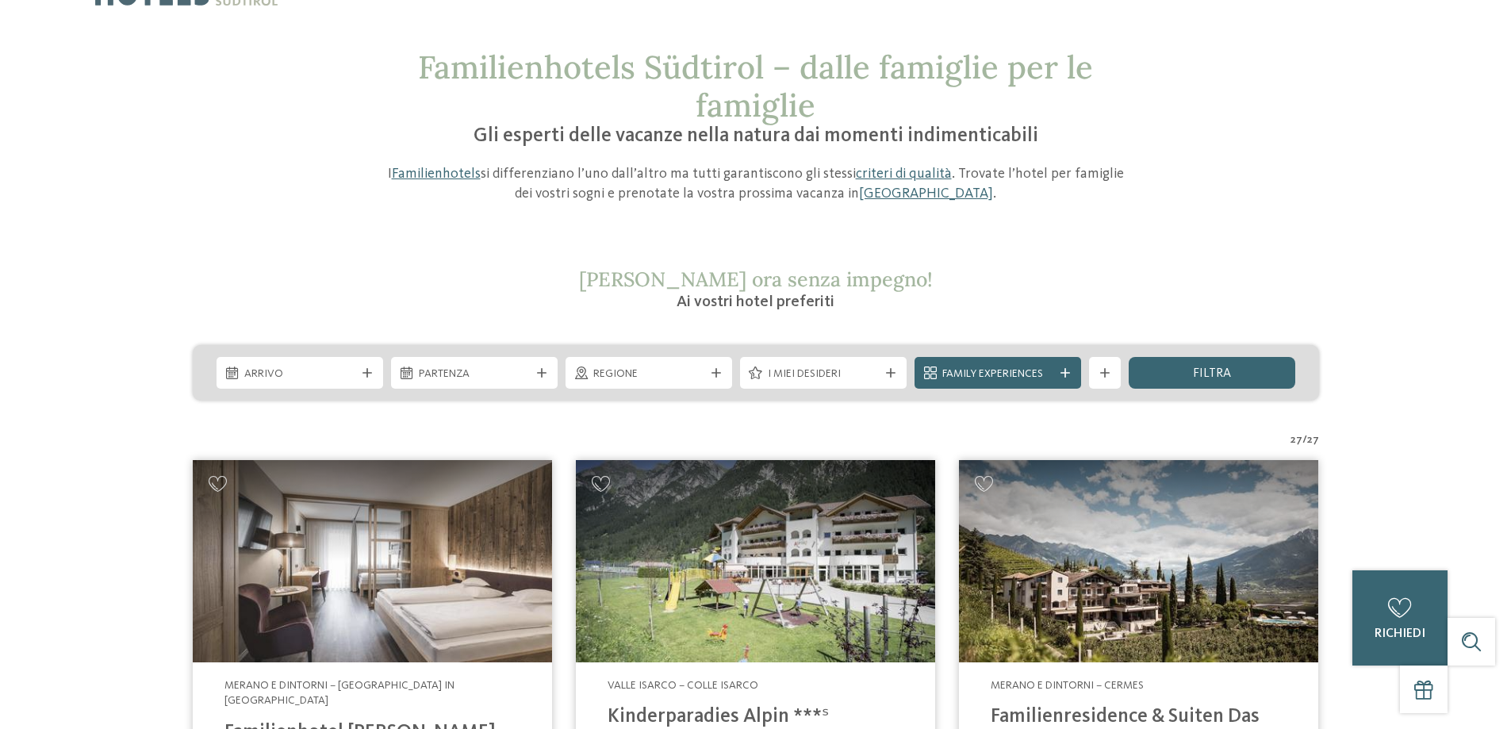
scroll to position [0, 0]
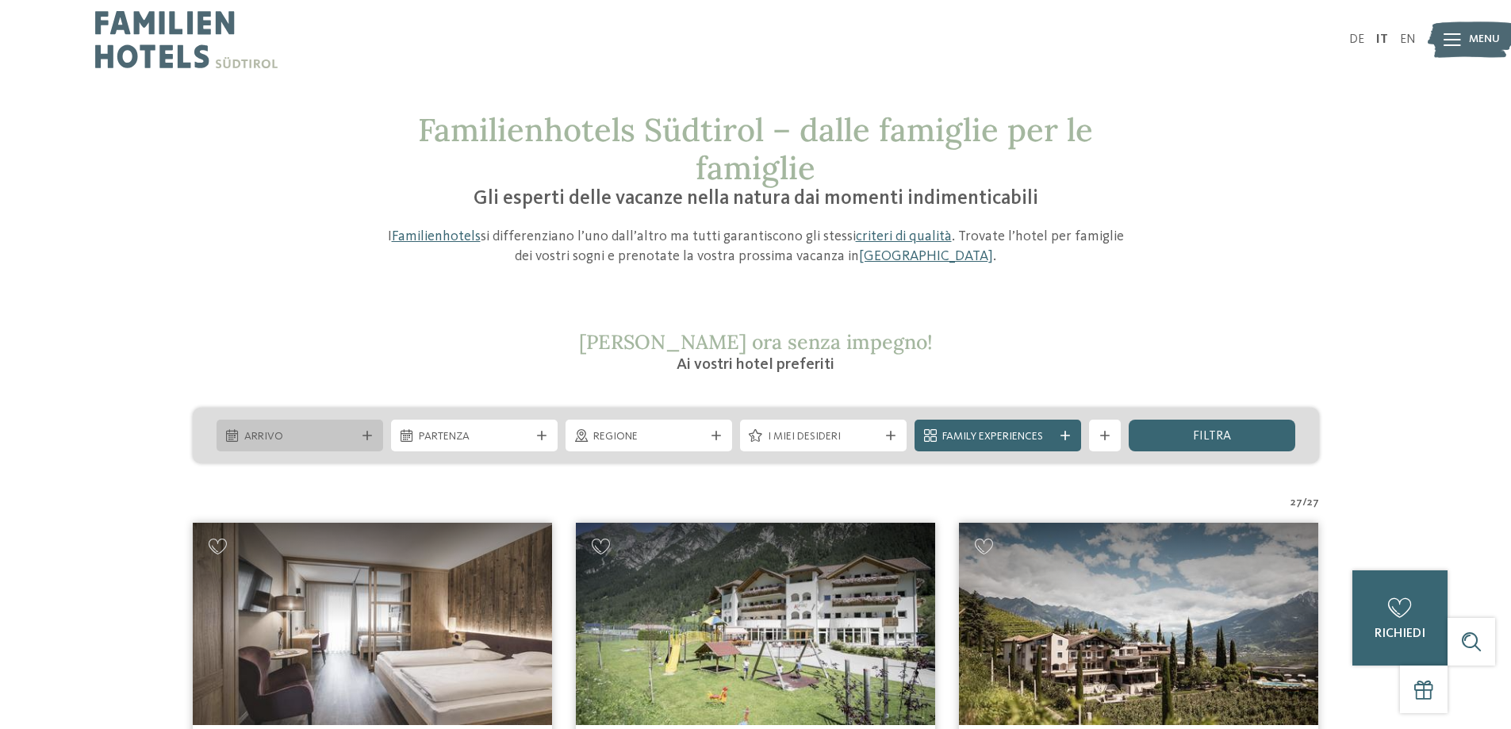
click at [317, 431] on span "Arrivo" at bounding box center [299, 437] width 111 height 16
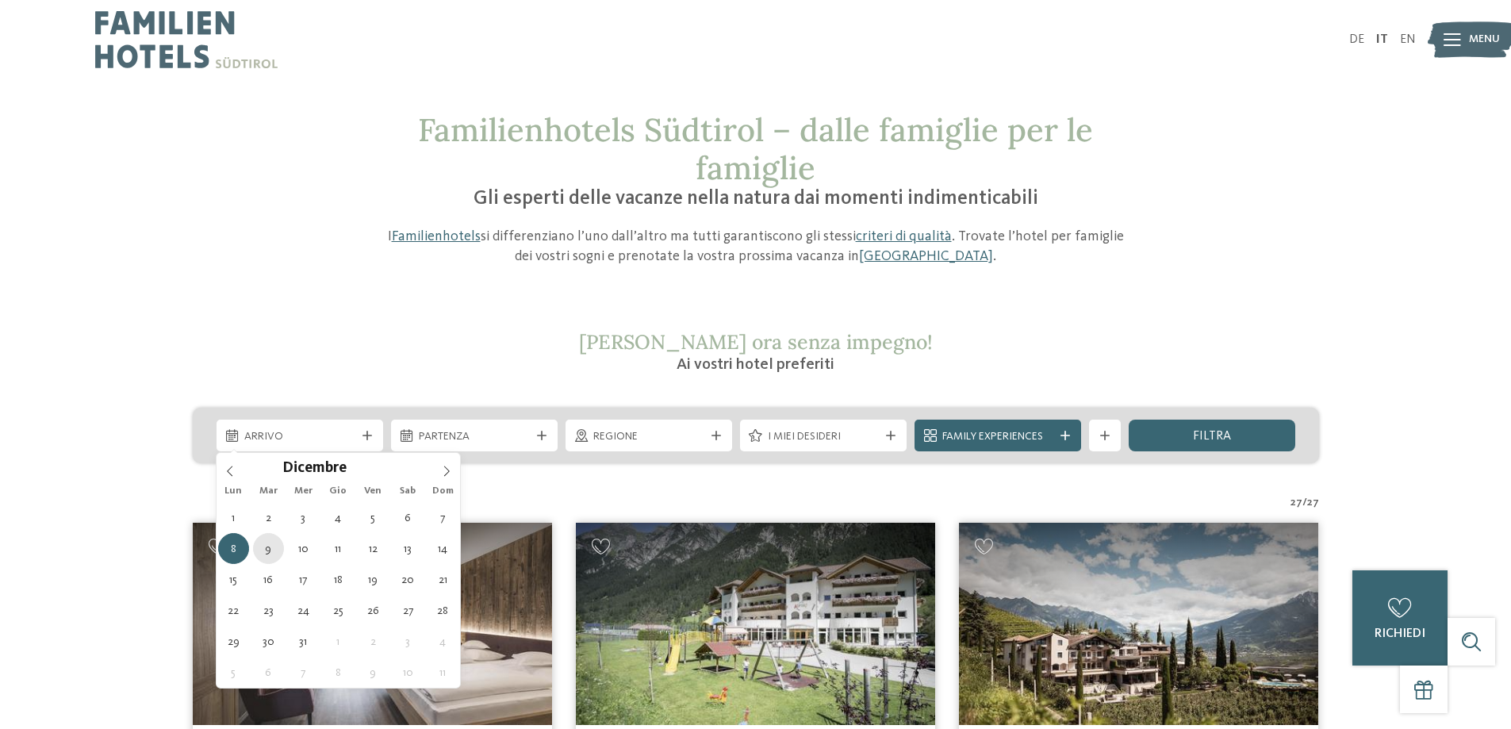
type div "09.12.2025"
drag, startPoint x: 265, startPoint y: 553, endPoint x: 280, endPoint y: 553, distance: 15.1
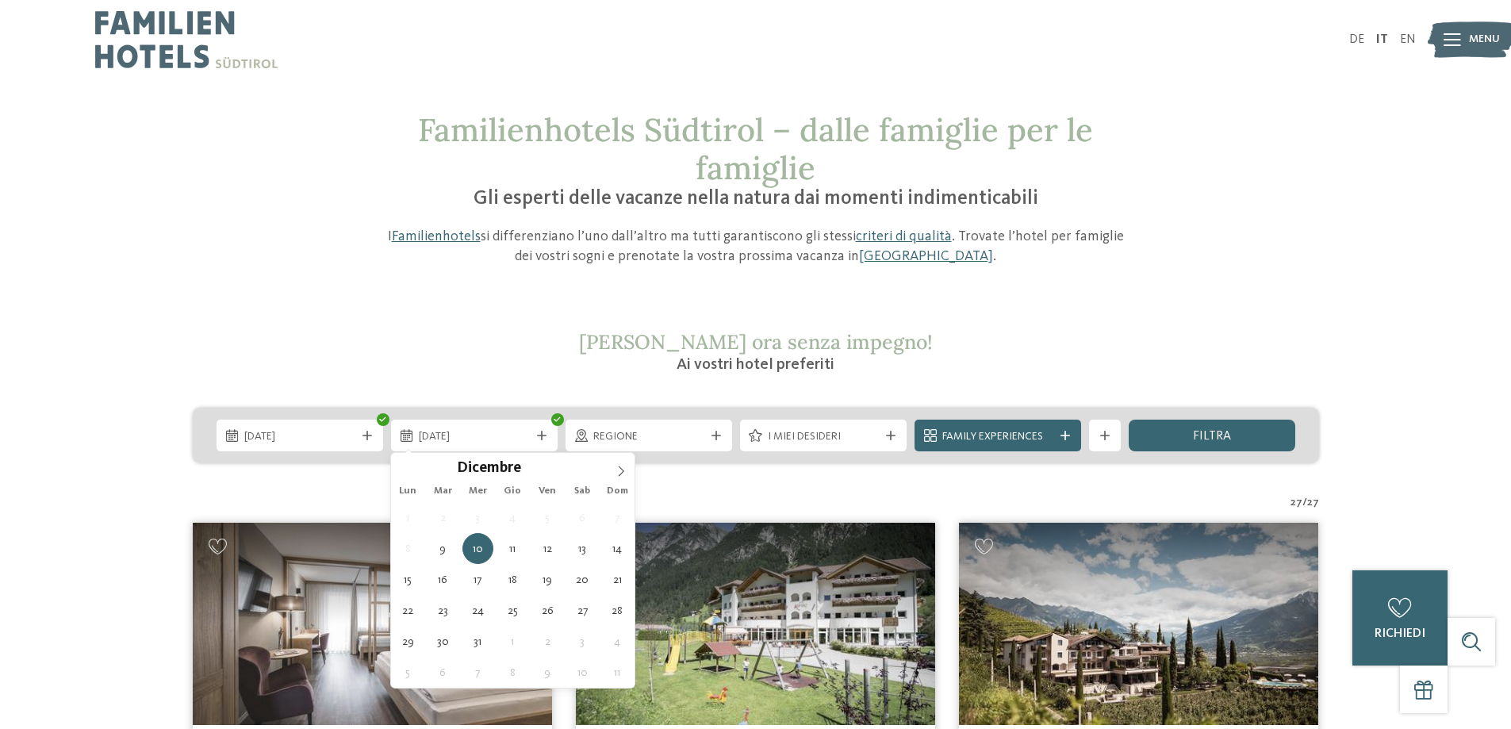
type div "10.12.2025"
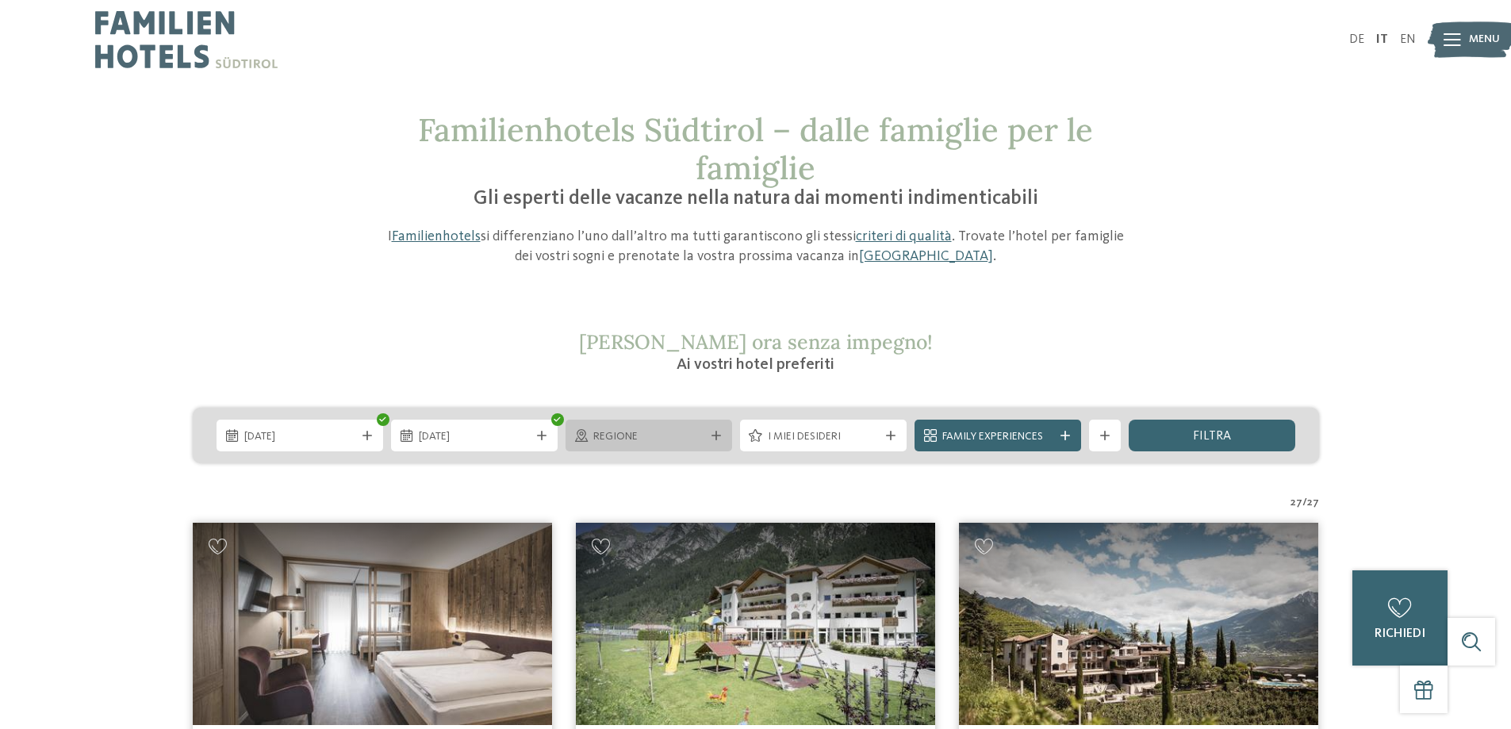
click at [662, 441] on span "Regione" at bounding box center [648, 437] width 111 height 16
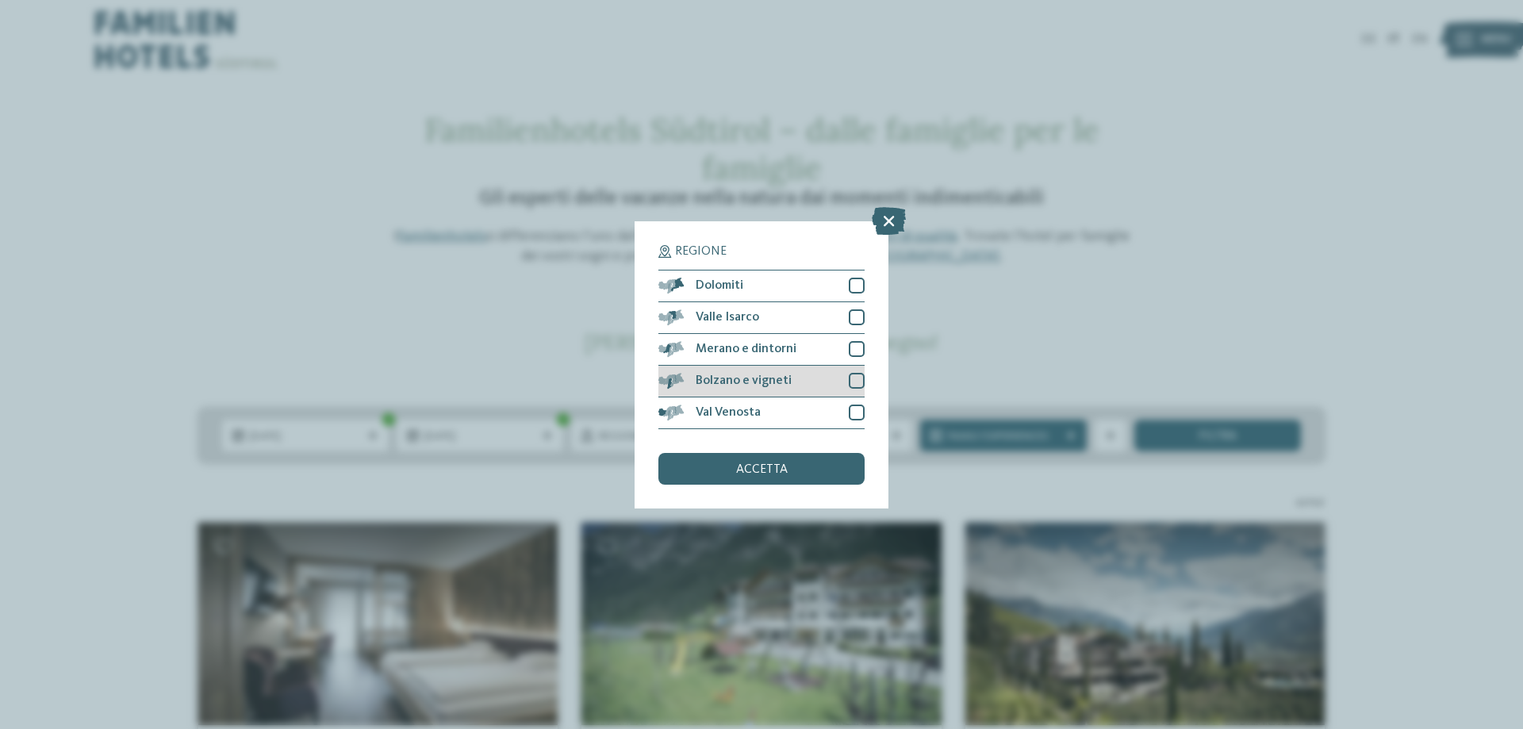
click at [860, 379] on div at bounding box center [857, 381] width 16 height 16
click at [820, 466] on div "accetta" at bounding box center [761, 469] width 206 height 32
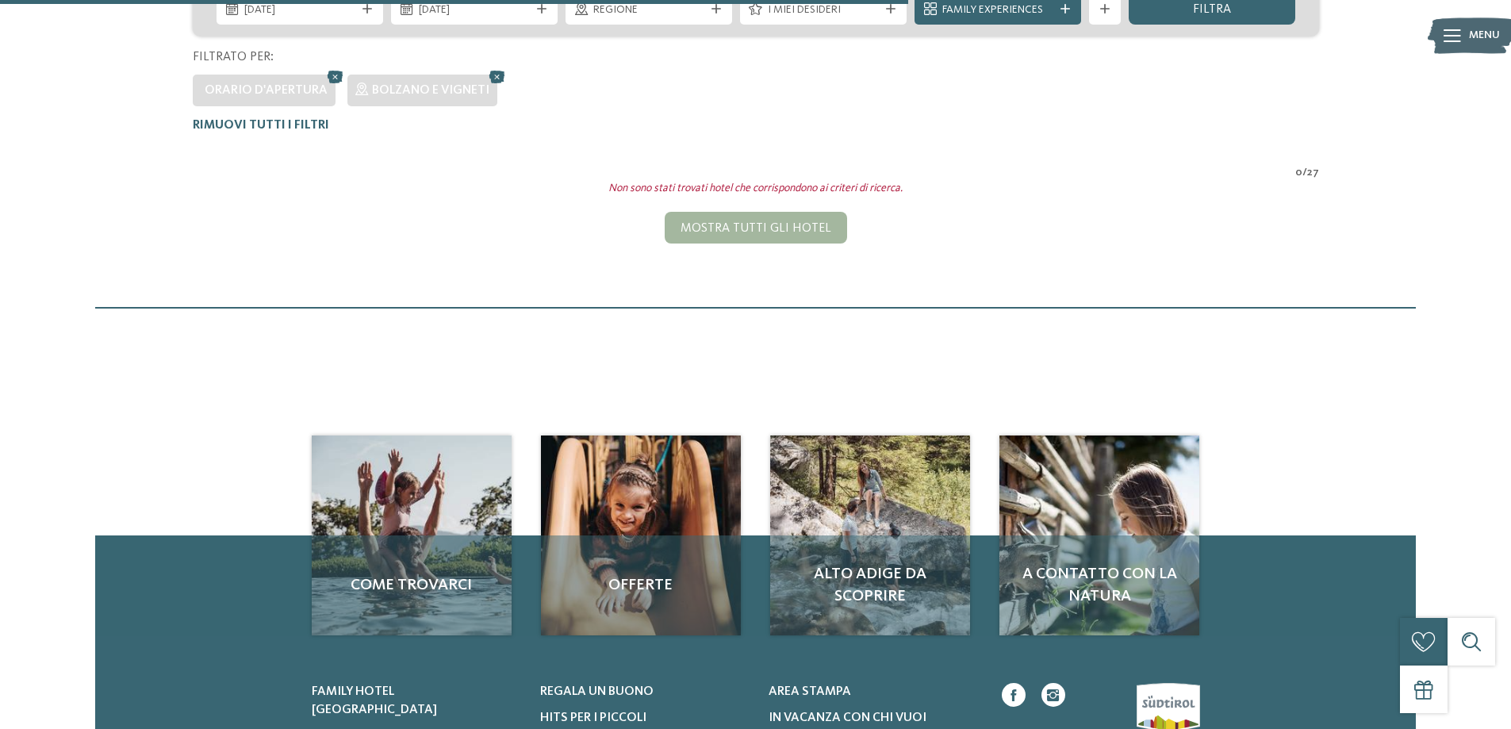
scroll to position [282, 0]
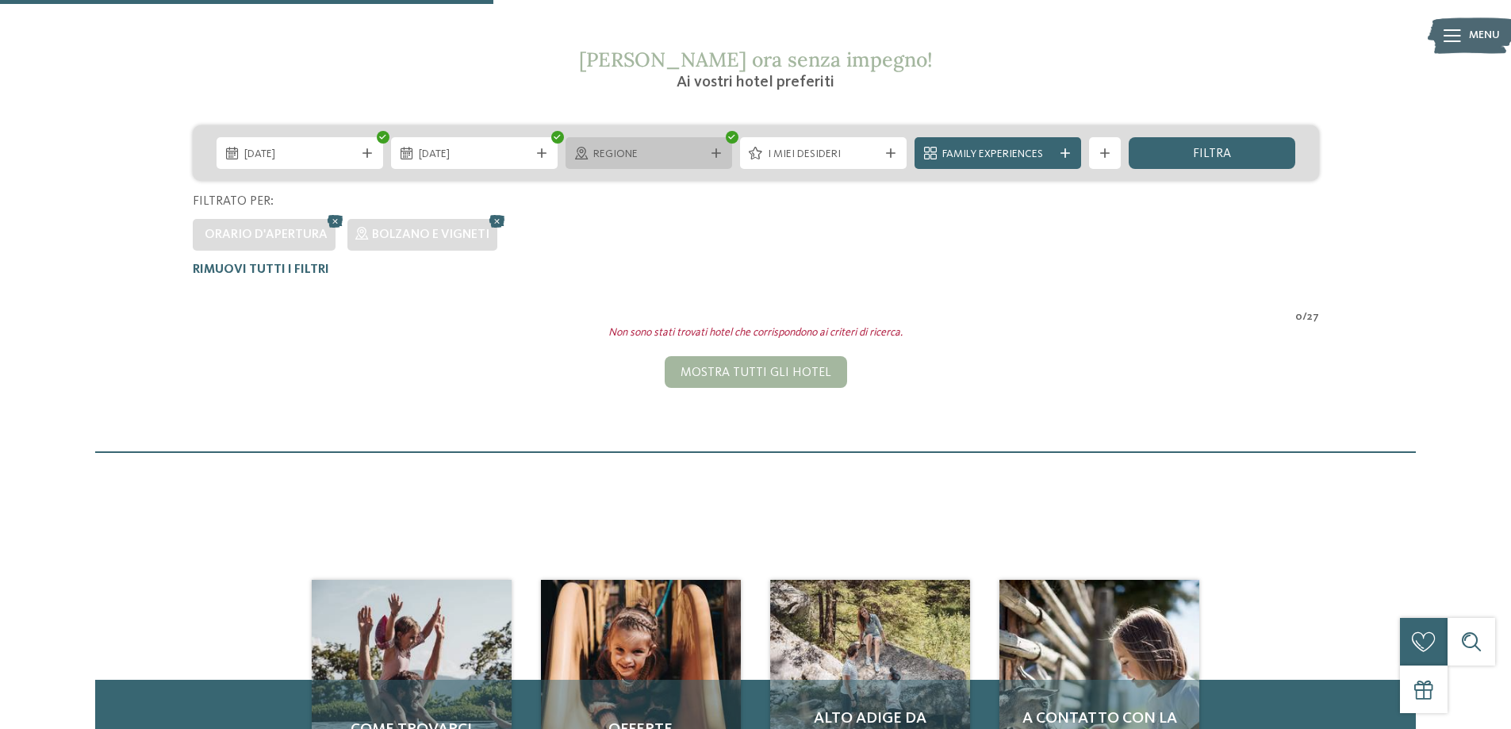
click at [691, 152] on span "Regione" at bounding box center [648, 155] width 111 height 16
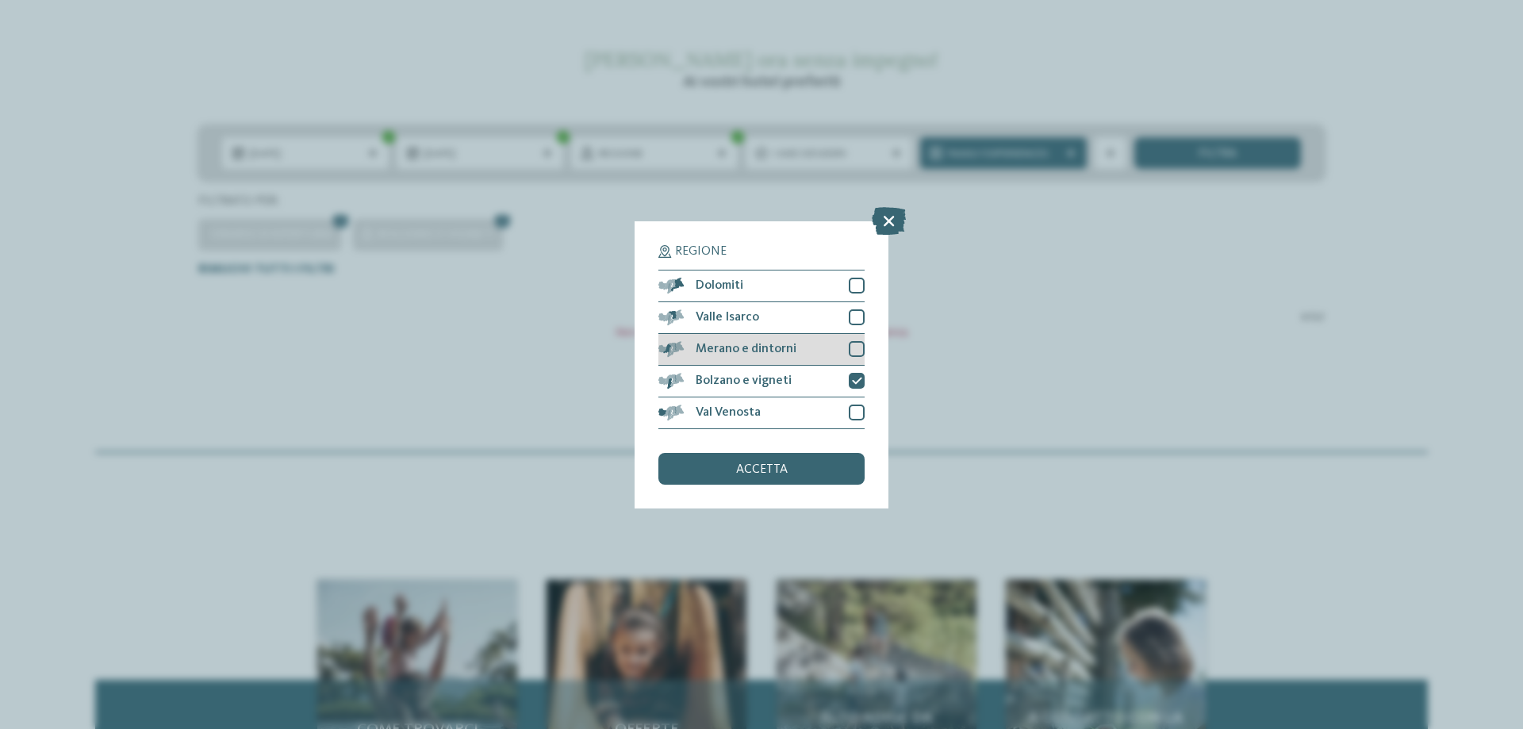
click at [858, 347] on div at bounding box center [857, 349] width 16 height 16
click at [855, 374] on div at bounding box center [857, 381] width 16 height 16
click at [845, 457] on div "accetta" at bounding box center [761, 469] width 206 height 32
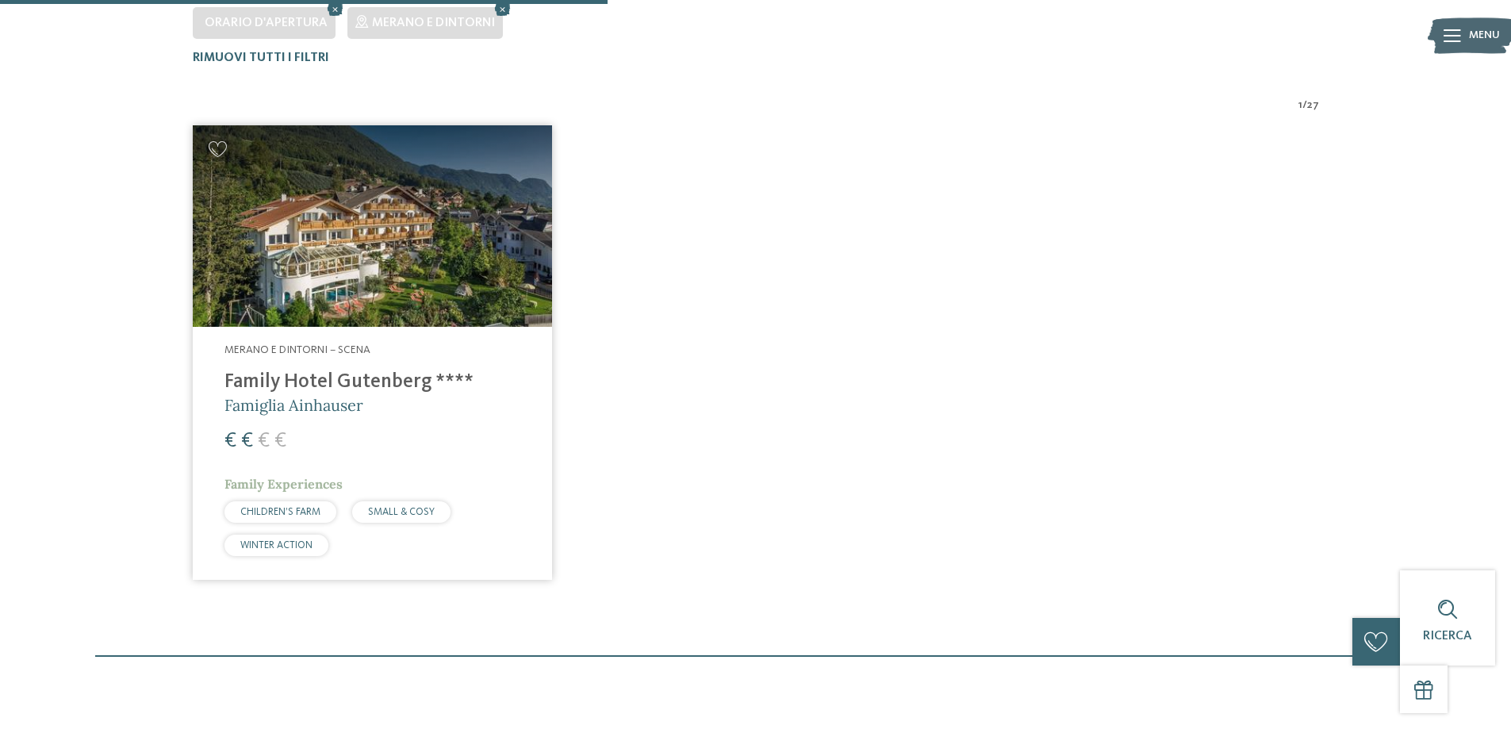
scroll to position [520, 0]
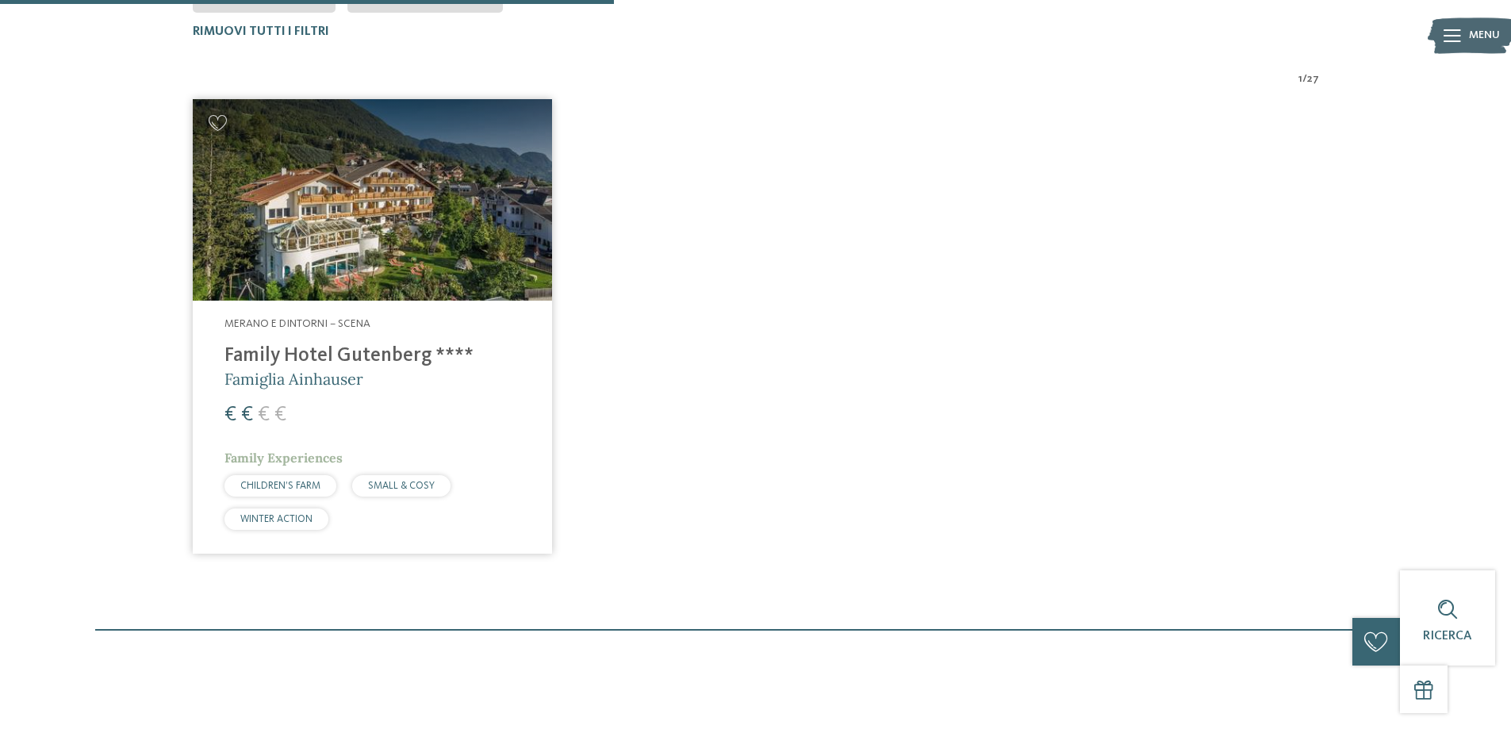
click at [397, 351] on h4 "Family Hotel Gutenberg ****" at bounding box center [372, 356] width 296 height 24
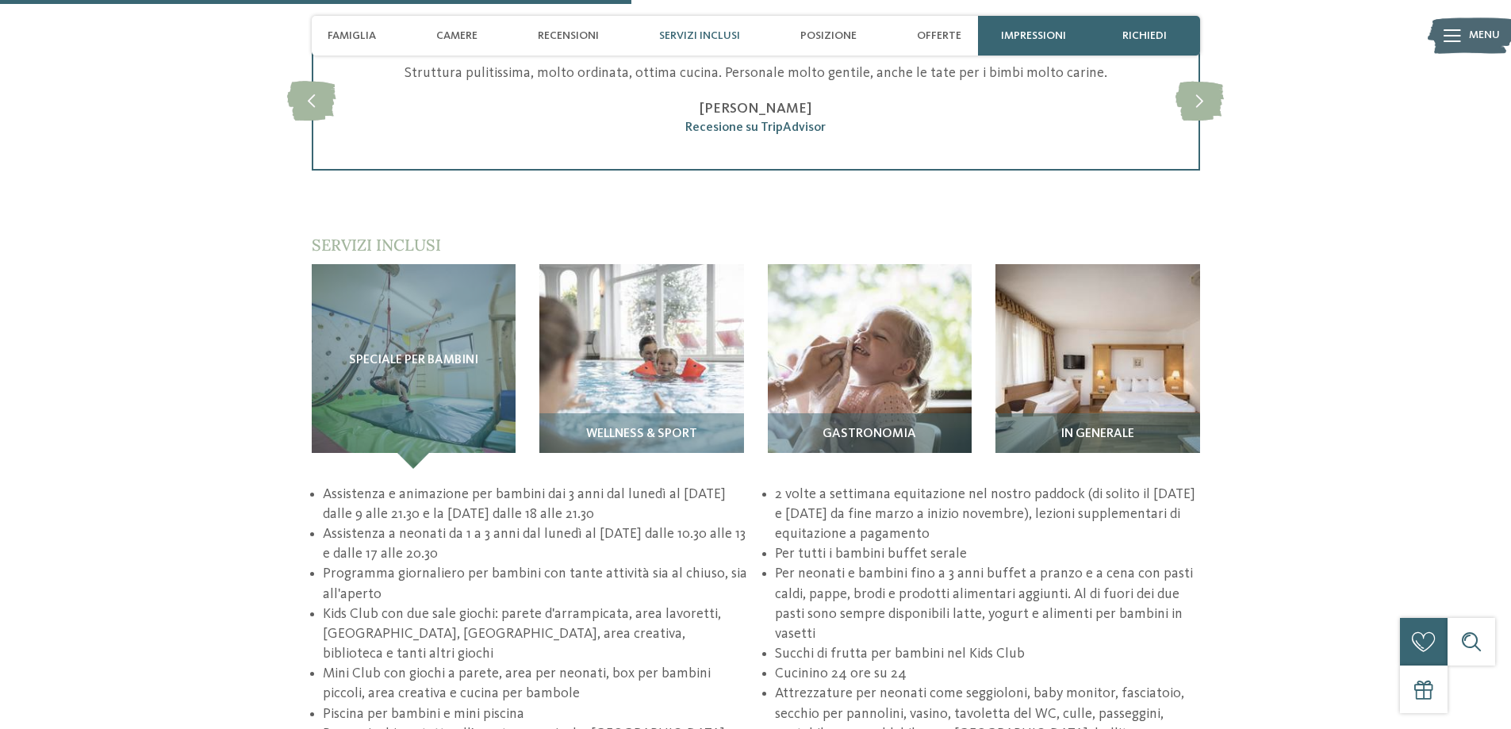
scroll to position [1983, 0]
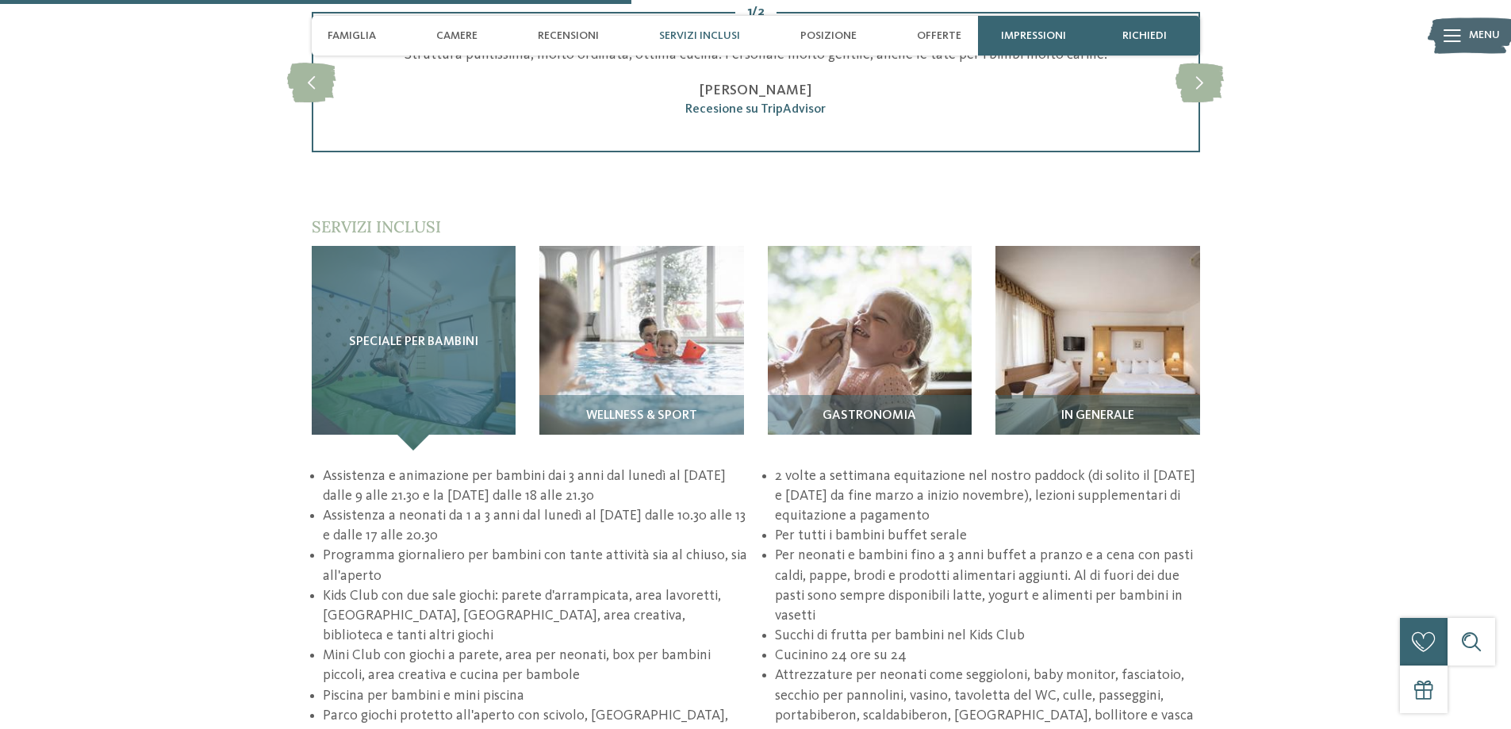
click at [454, 335] on span "Speciale per bambini" at bounding box center [413, 342] width 129 height 14
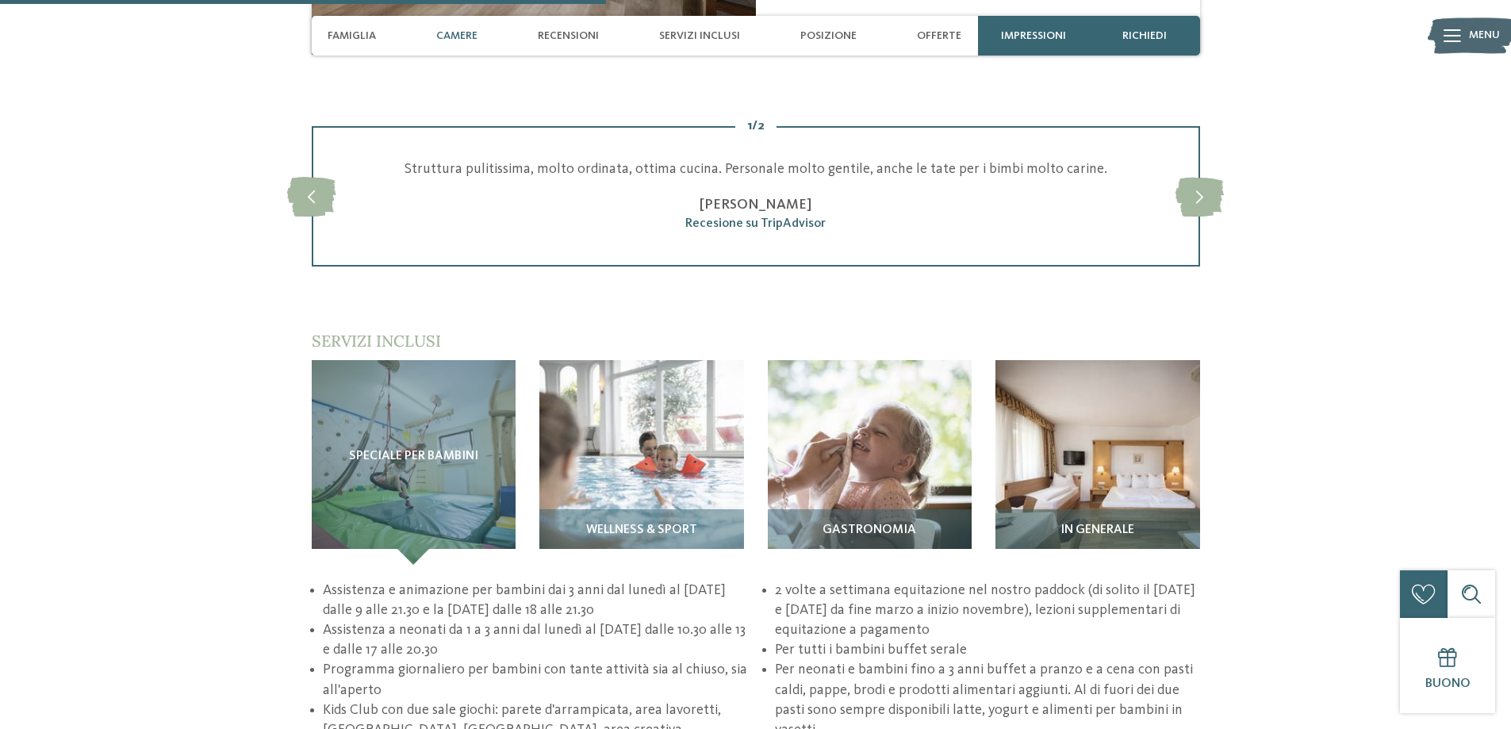
scroll to position [1903, 0]
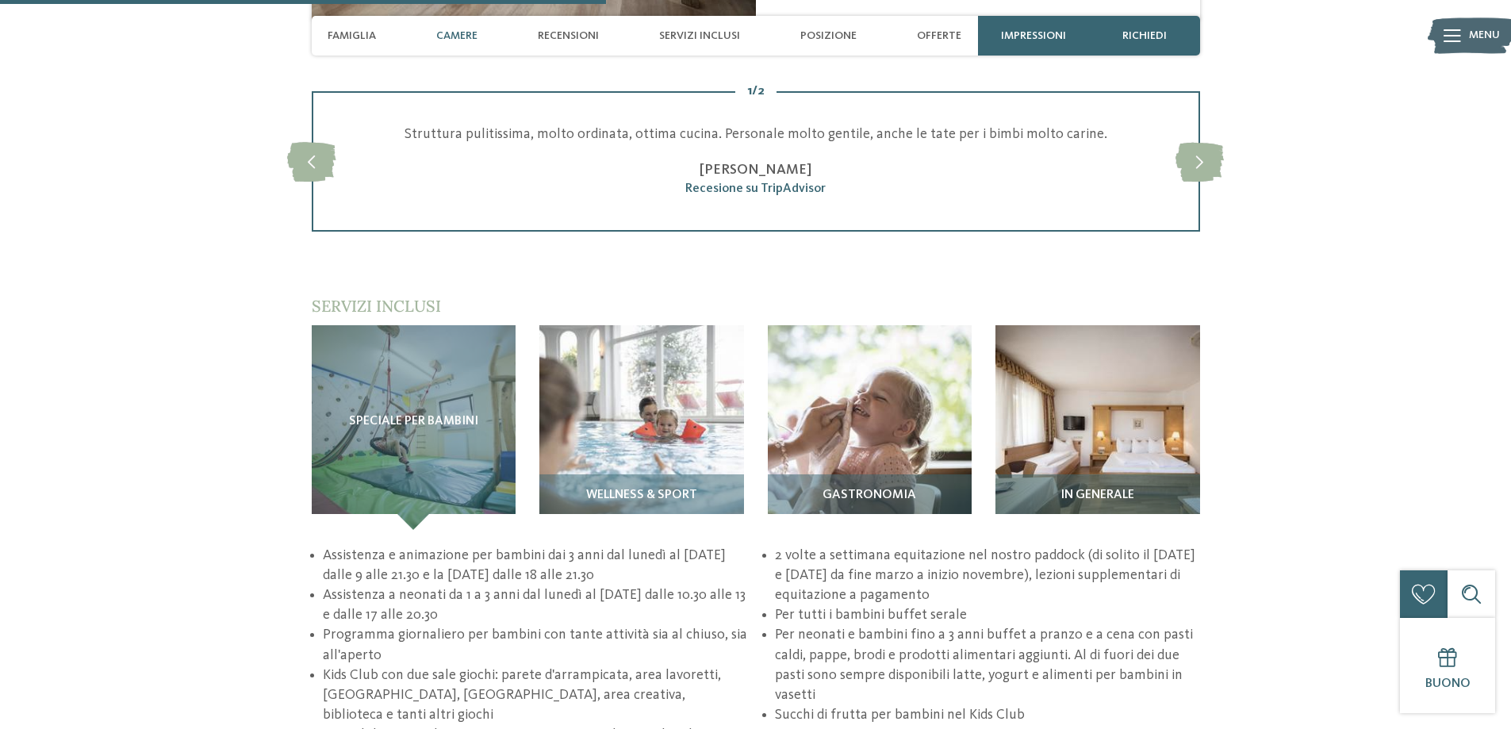
click at [584, 325] on img at bounding box center [641, 427] width 205 height 205
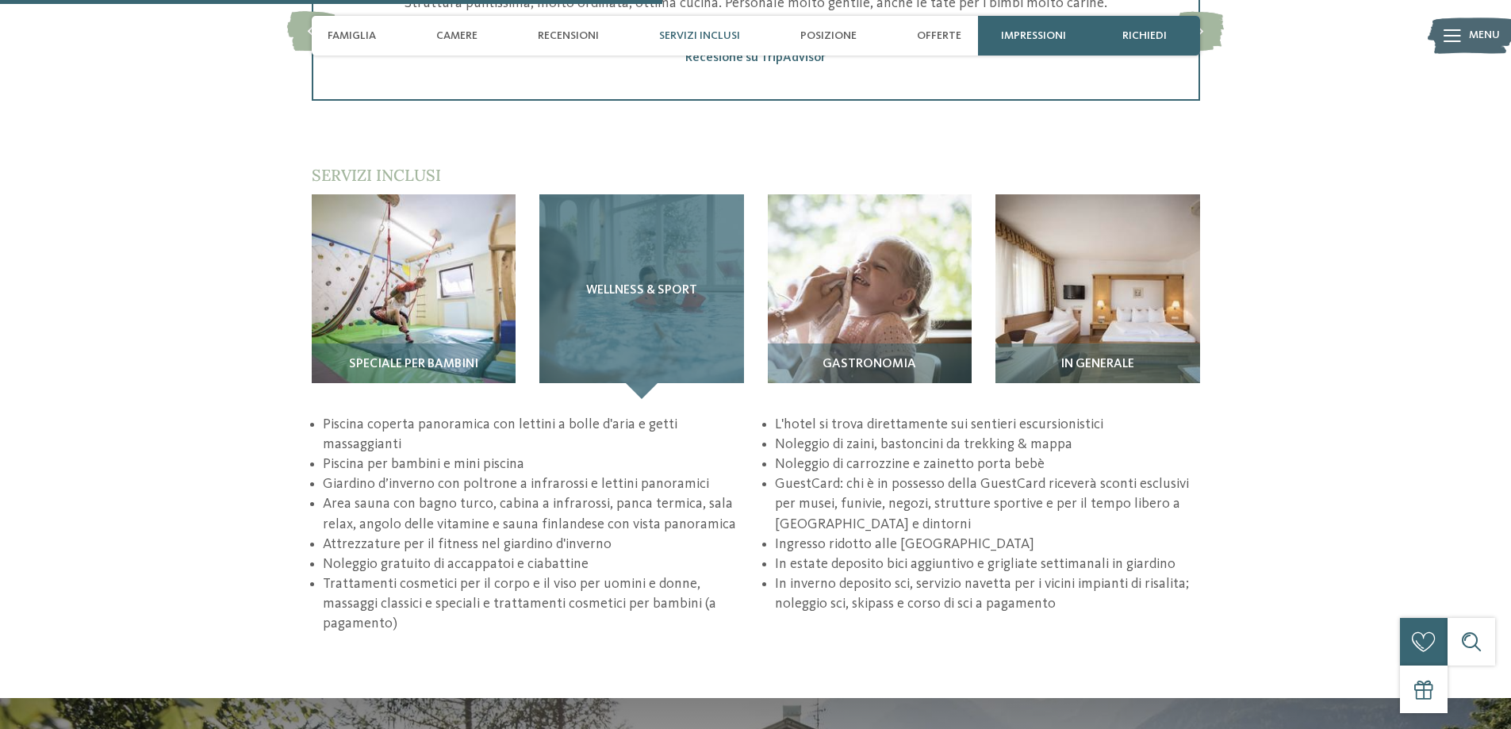
scroll to position [2062, 0]
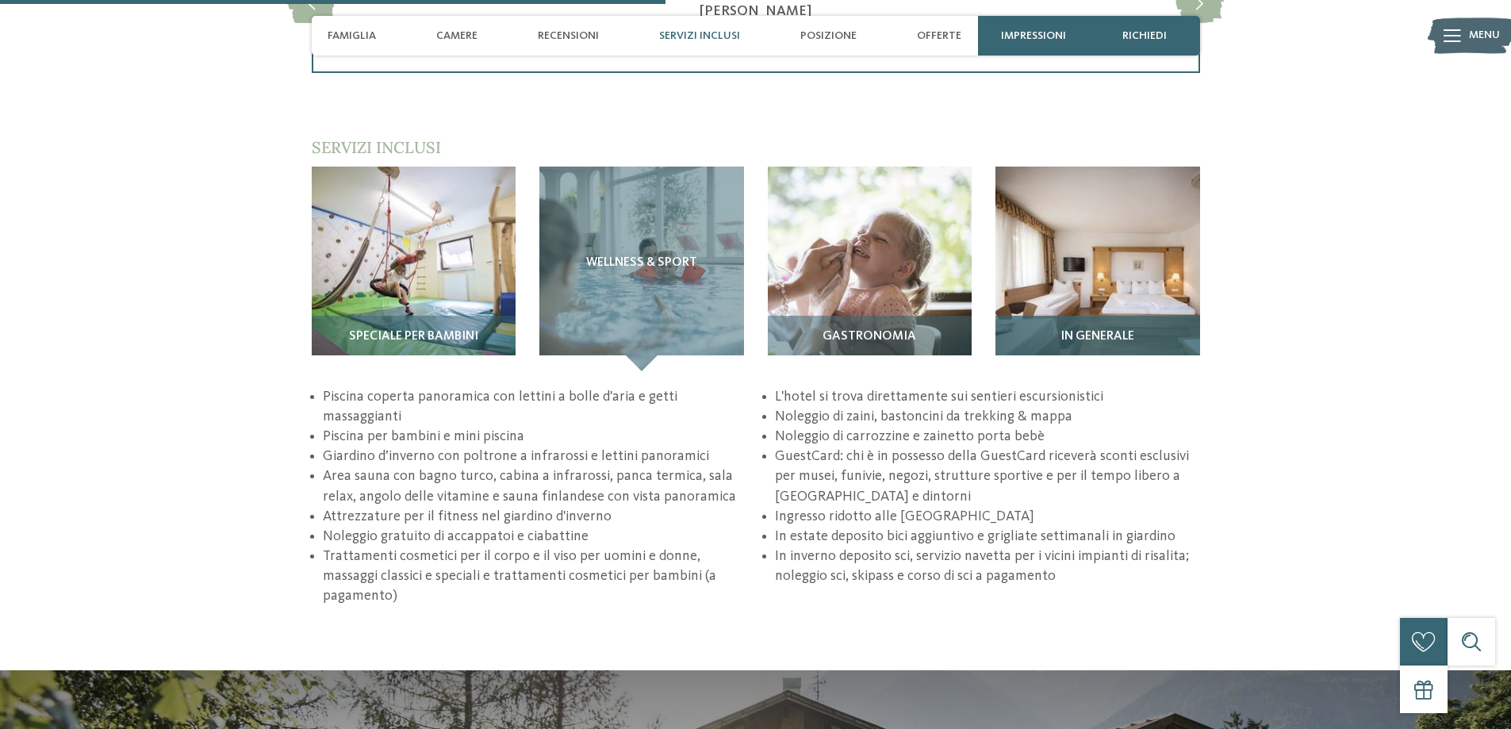
click at [1153, 275] on img at bounding box center [1097, 269] width 205 height 205
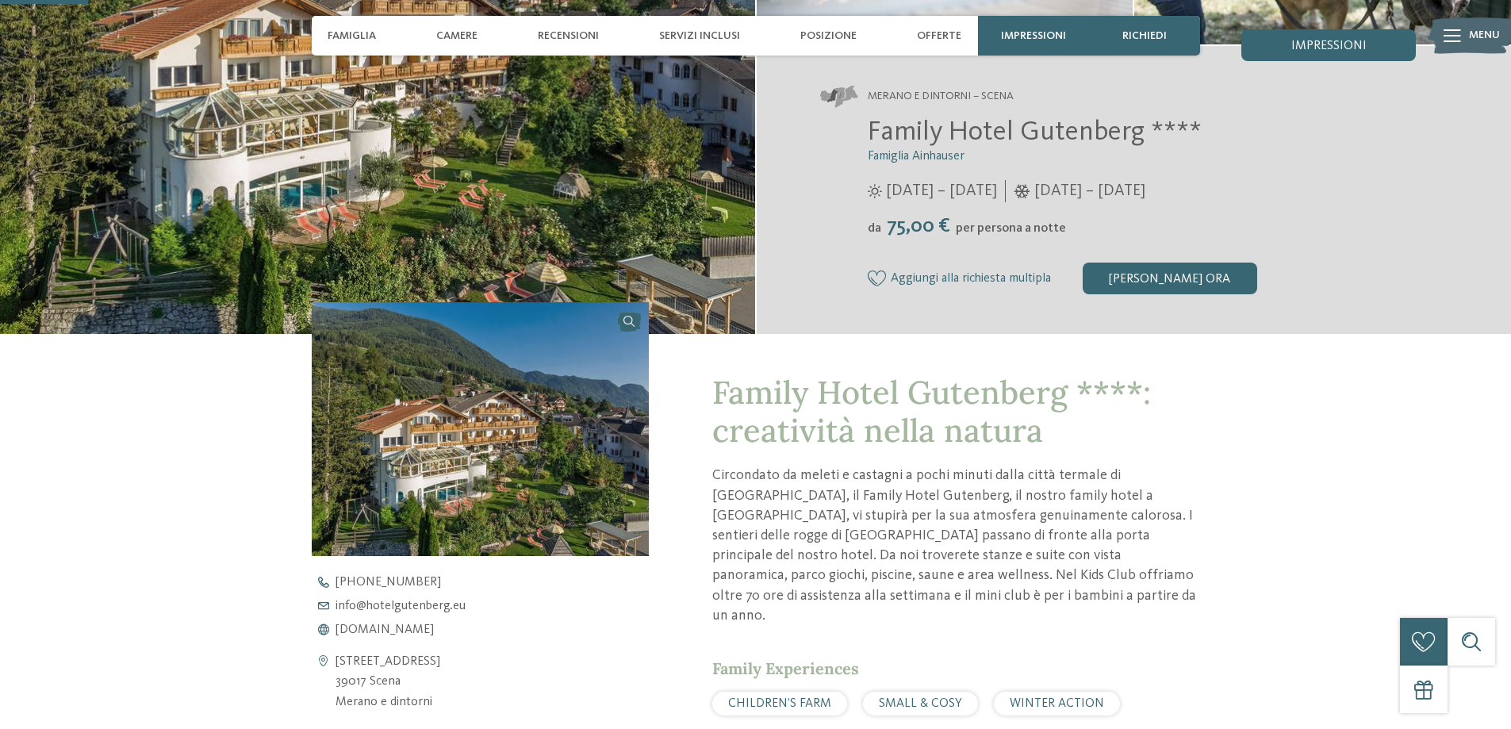
scroll to position [0, 0]
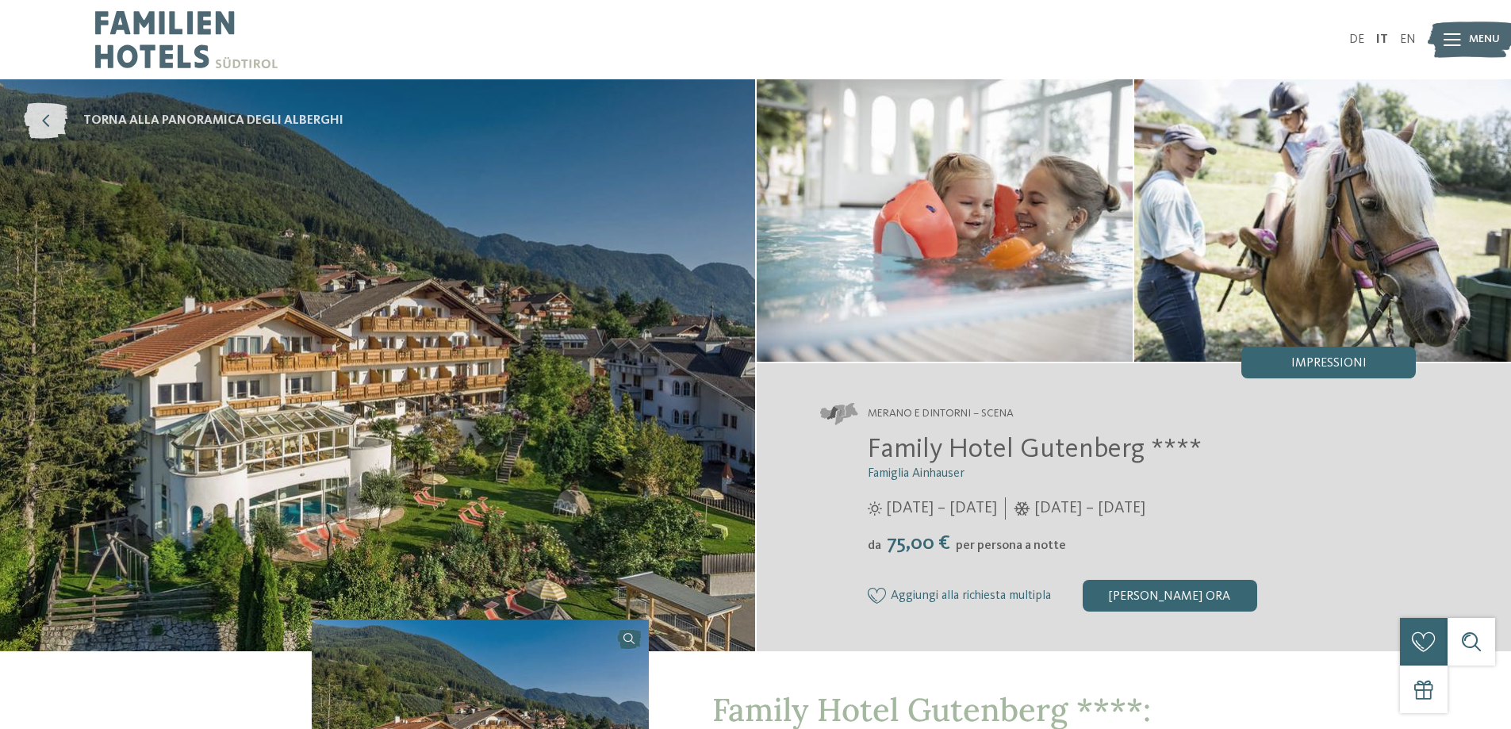
click at [63, 121] on icon at bounding box center [46, 121] width 44 height 36
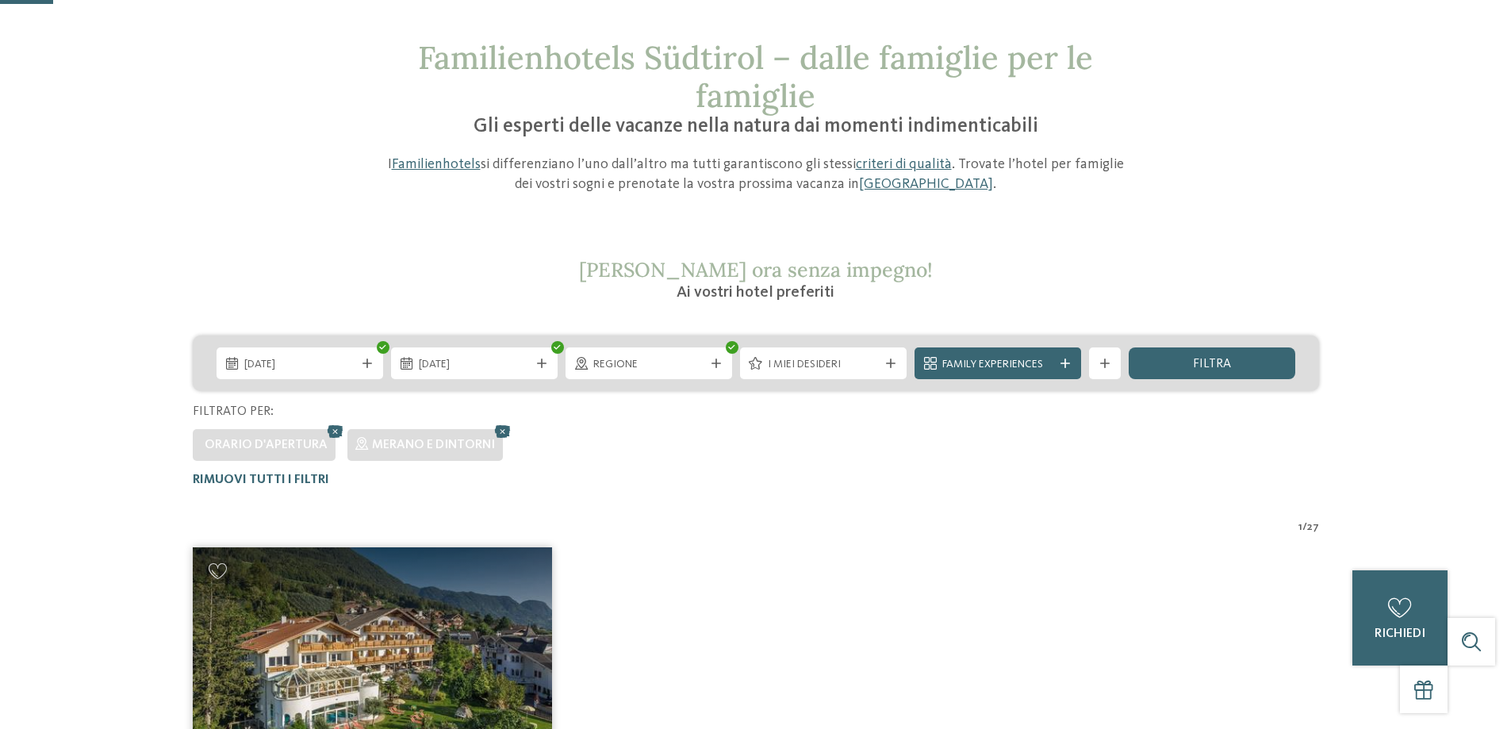
scroll to position [44, 0]
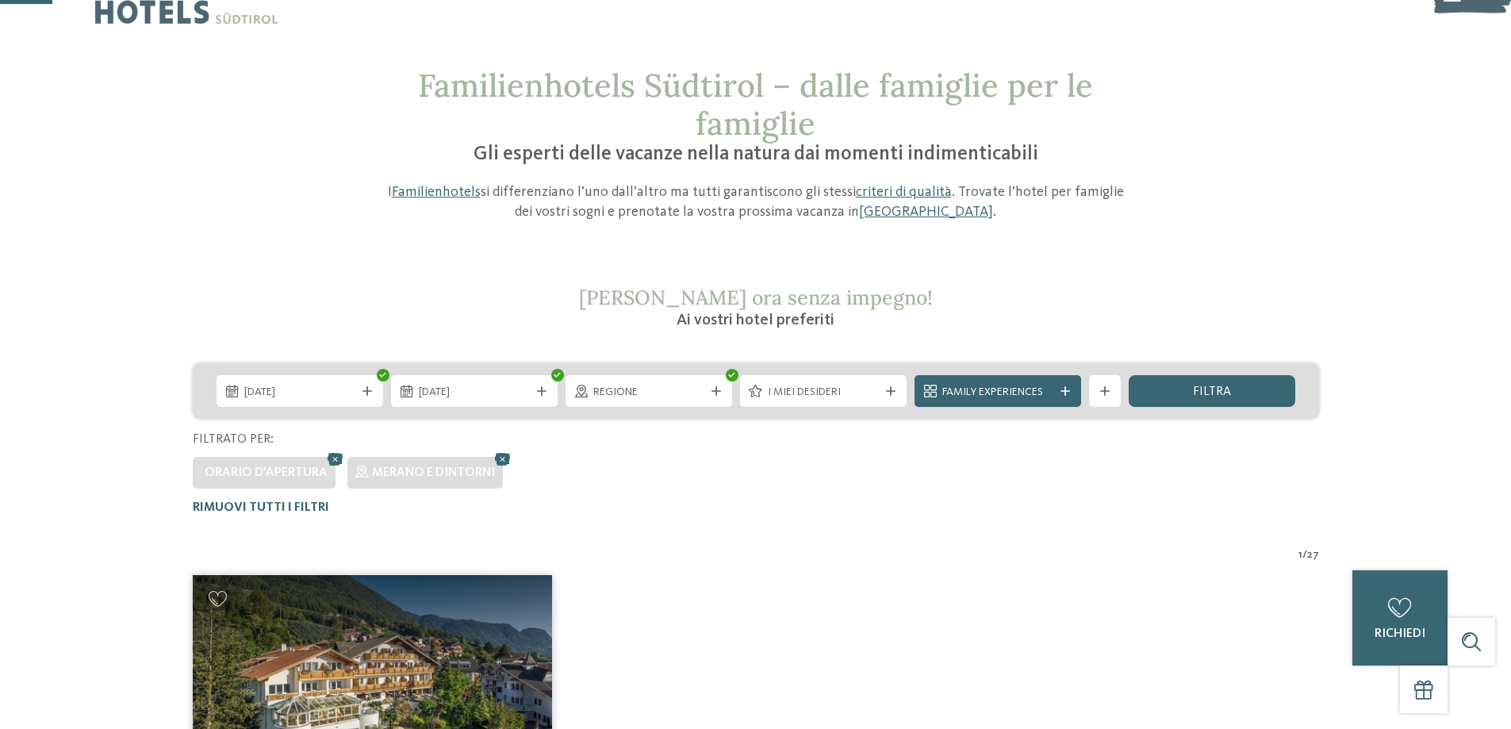
click at [329, 454] on icon at bounding box center [336, 459] width 24 height 21
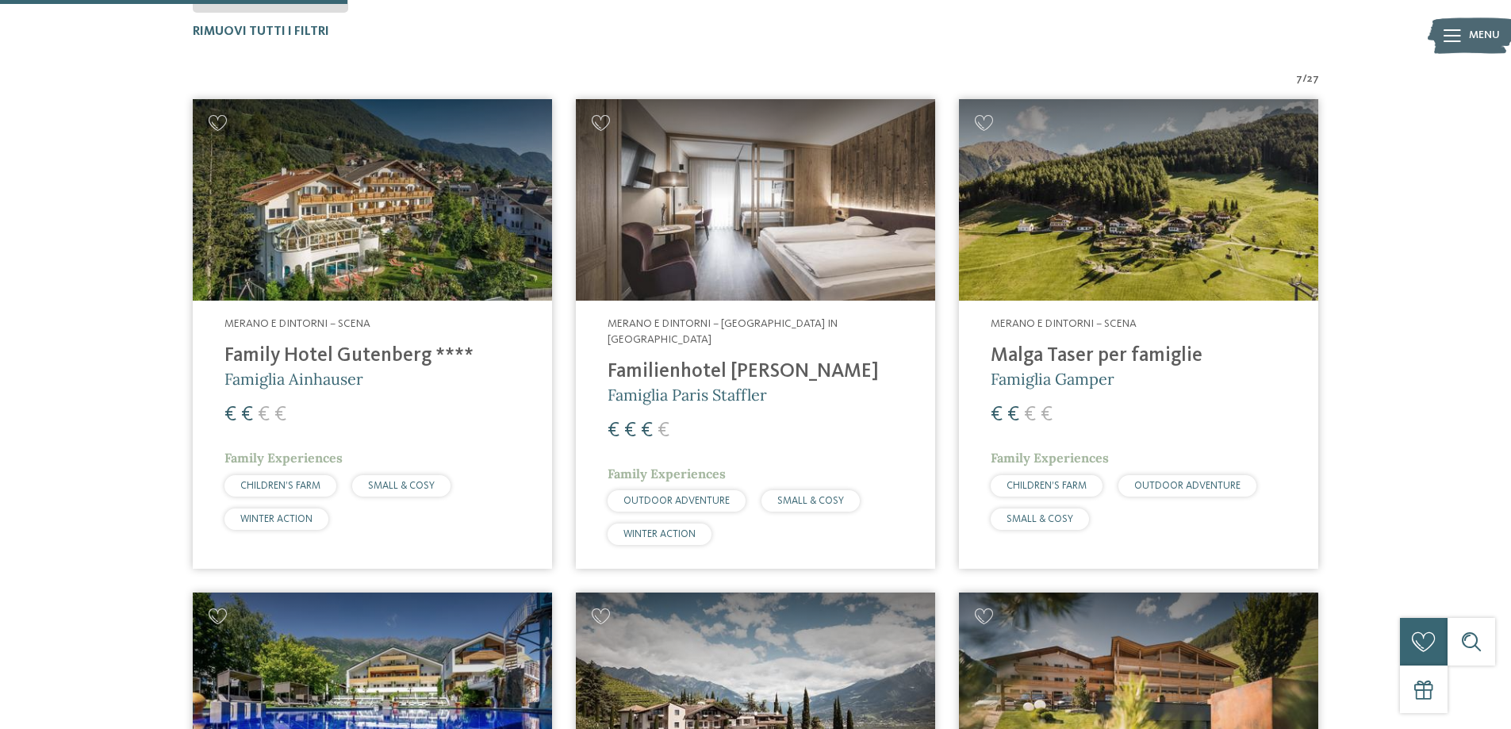
scroll to position [837, 0]
